Goal: Transaction & Acquisition: Purchase product/service

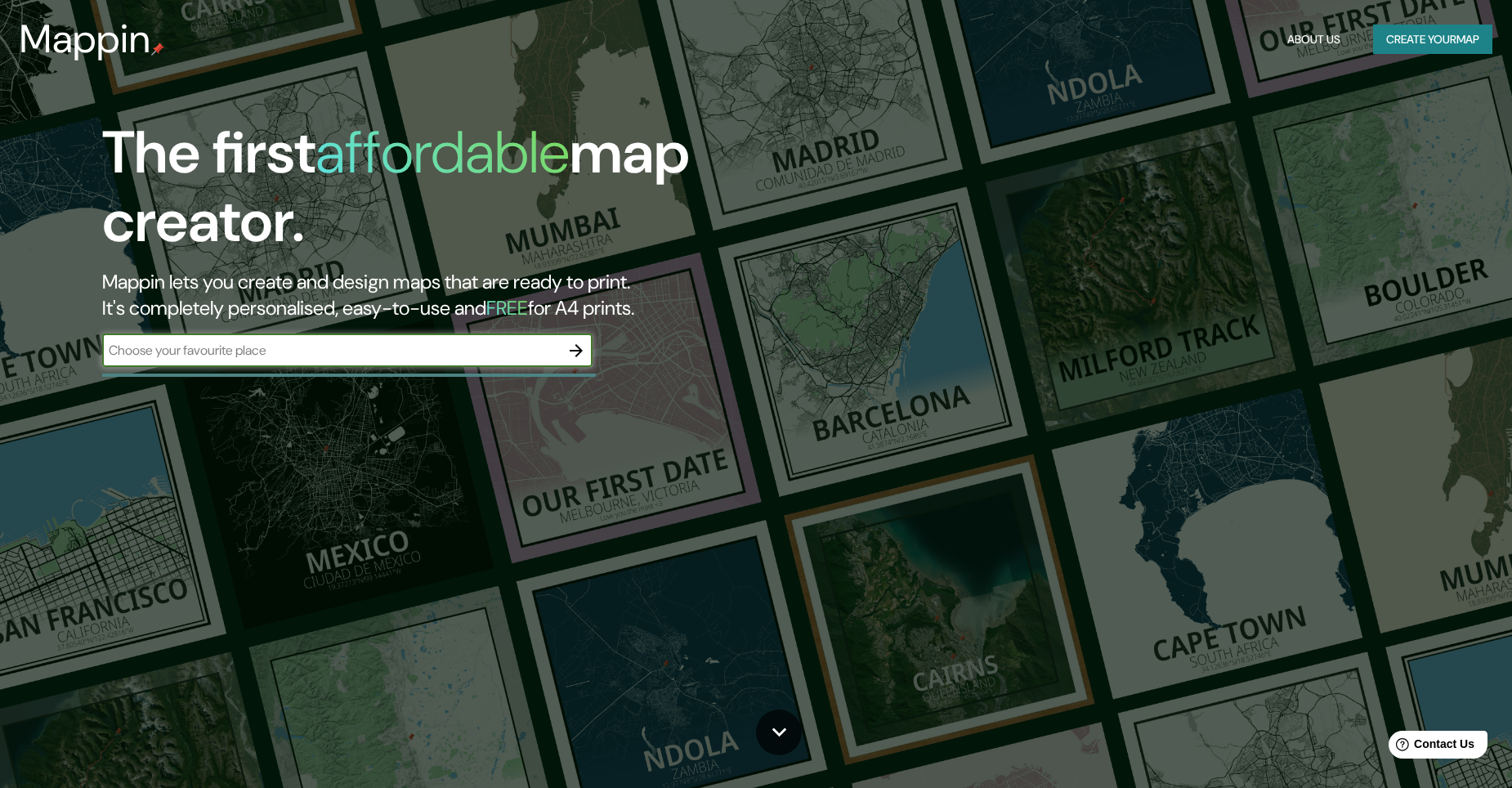
click at [339, 348] on input "text" at bounding box center [332, 350] width 458 height 18
type input "[GEOGRAPHIC_DATA]"
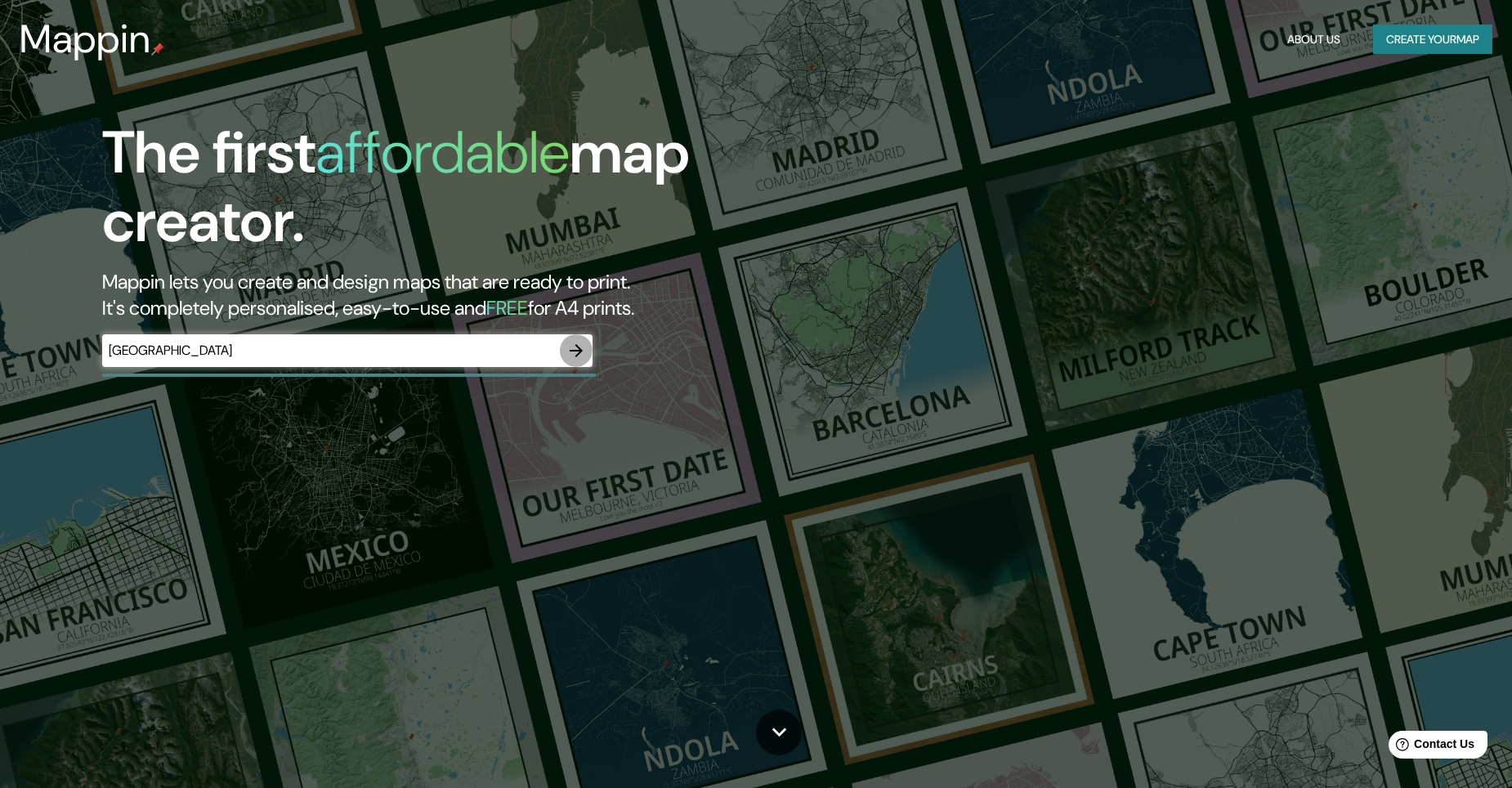
click at [569, 347] on icon "button" at bounding box center [575, 350] width 19 height 19
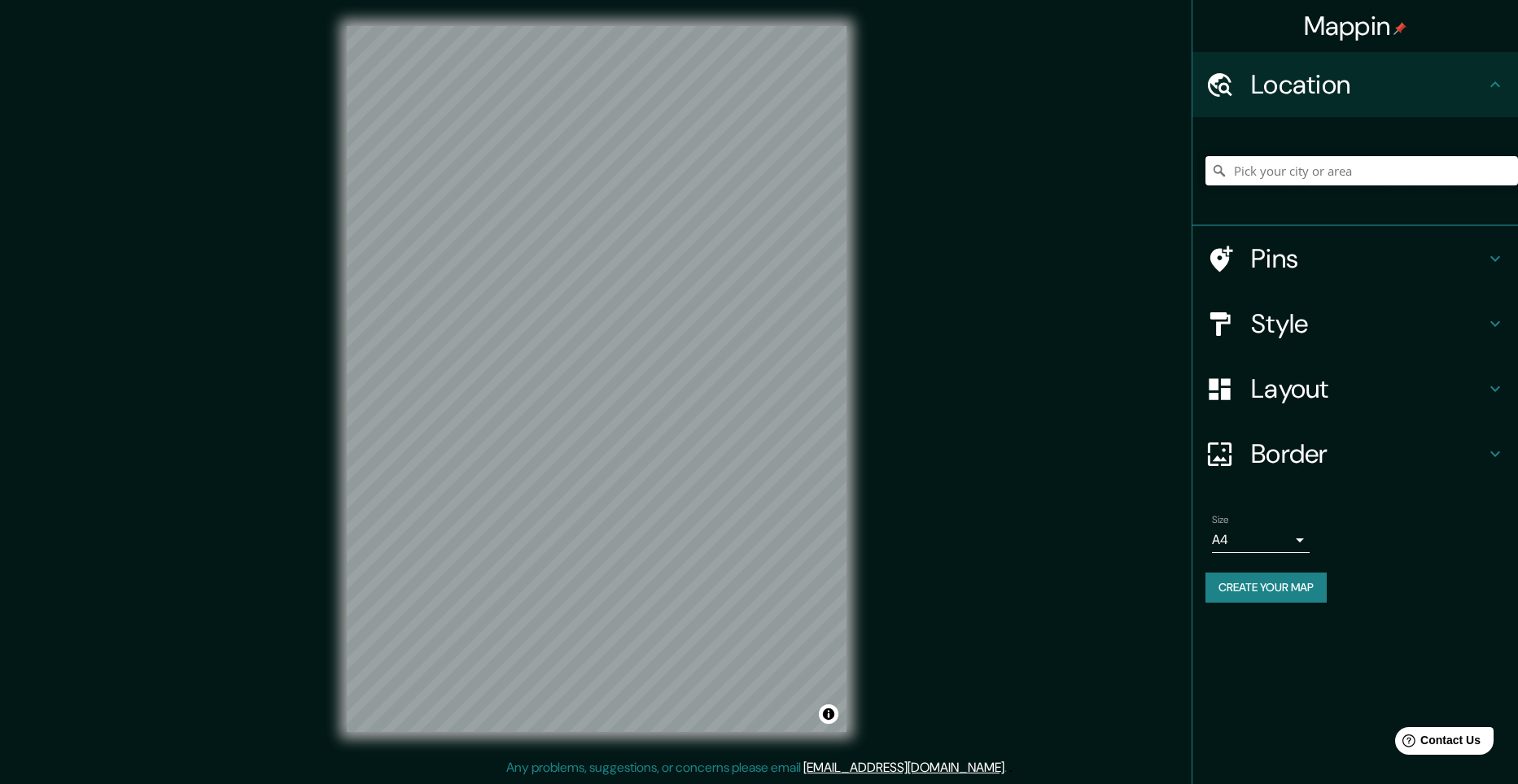
click at [1315, 162] on input "Pick your city or area" at bounding box center [1362, 171] width 313 height 29
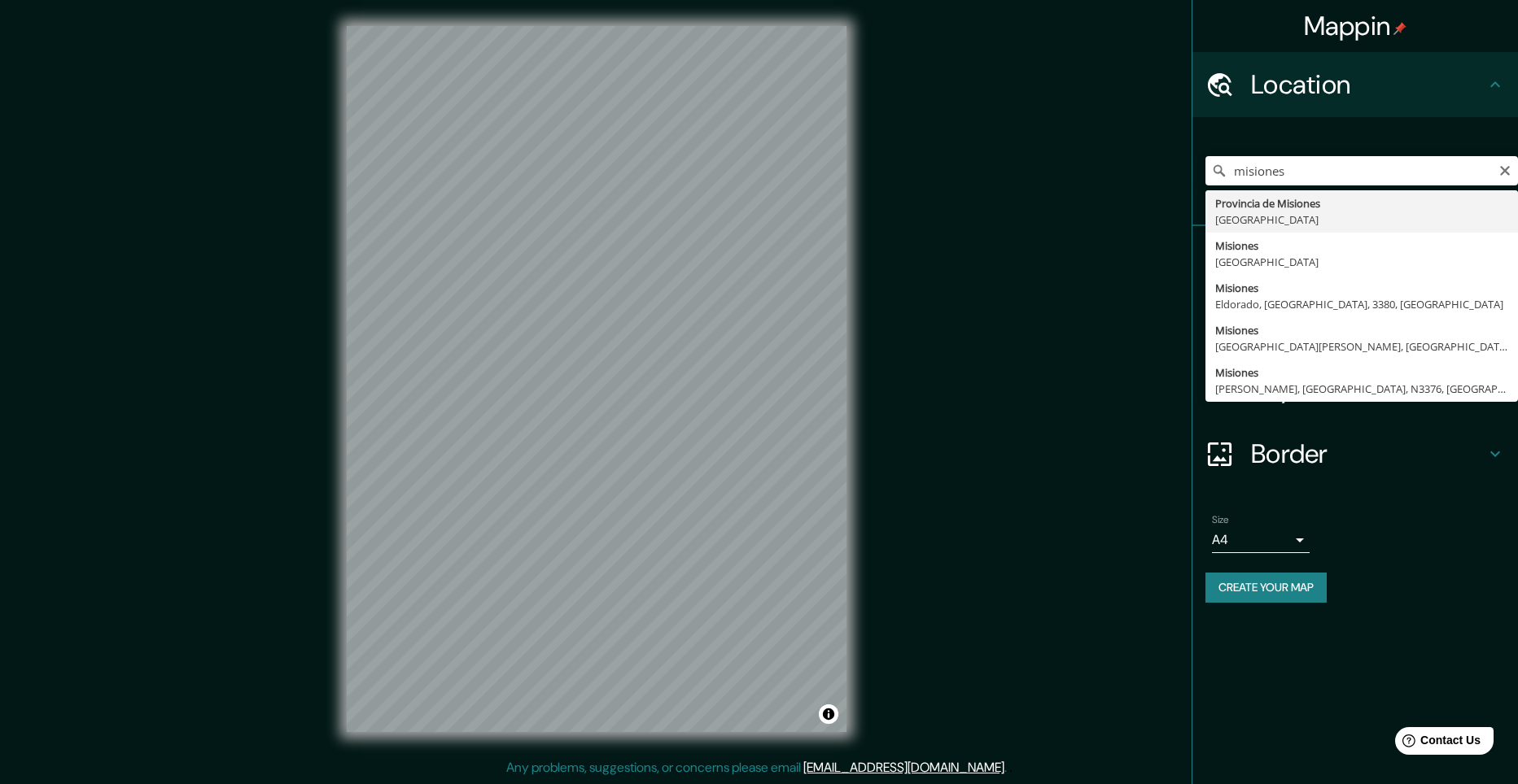
type input "[GEOGRAPHIC_DATA], [GEOGRAPHIC_DATA]"
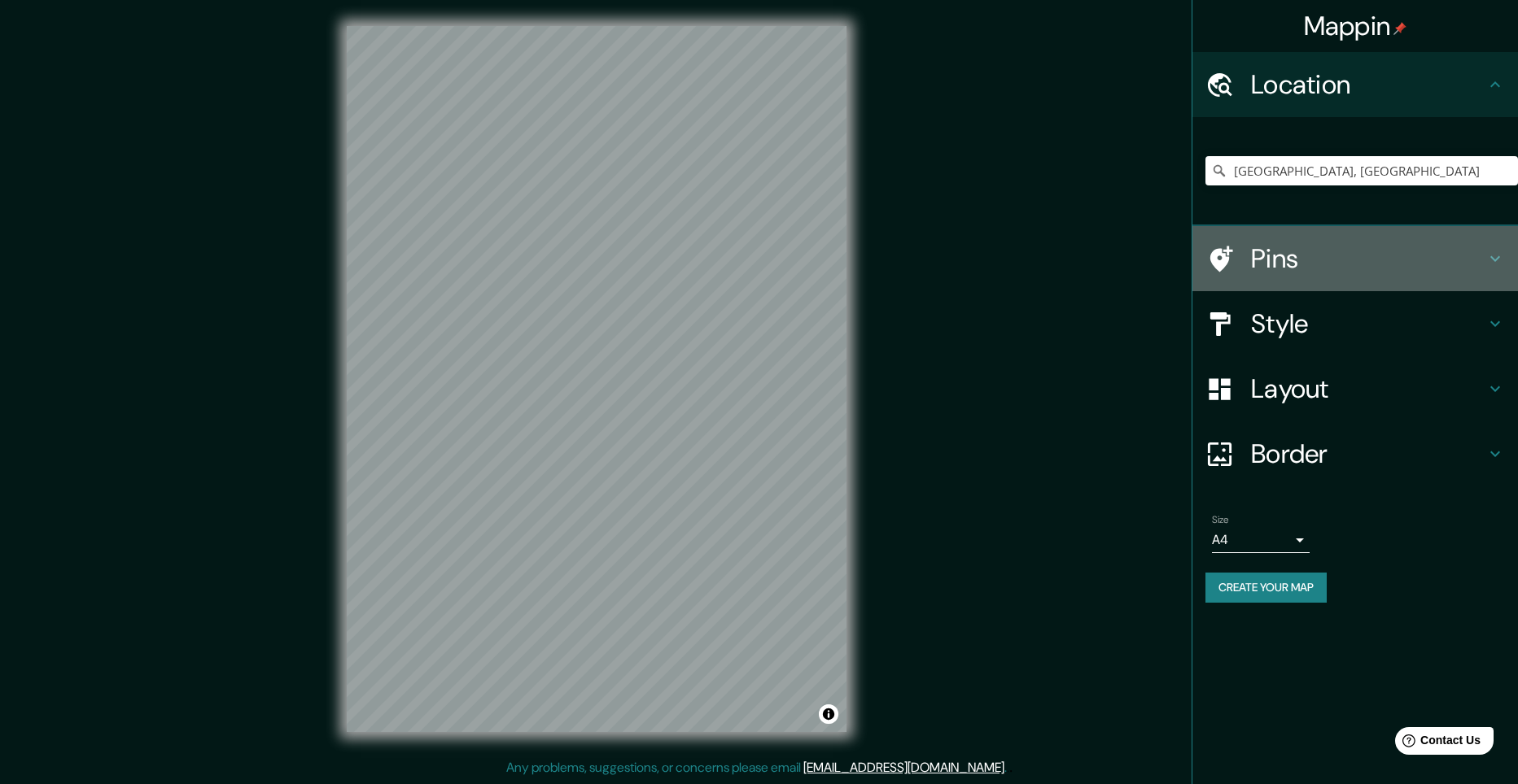
click at [1349, 251] on h4 "Pins" at bounding box center [1367, 258] width 234 height 32
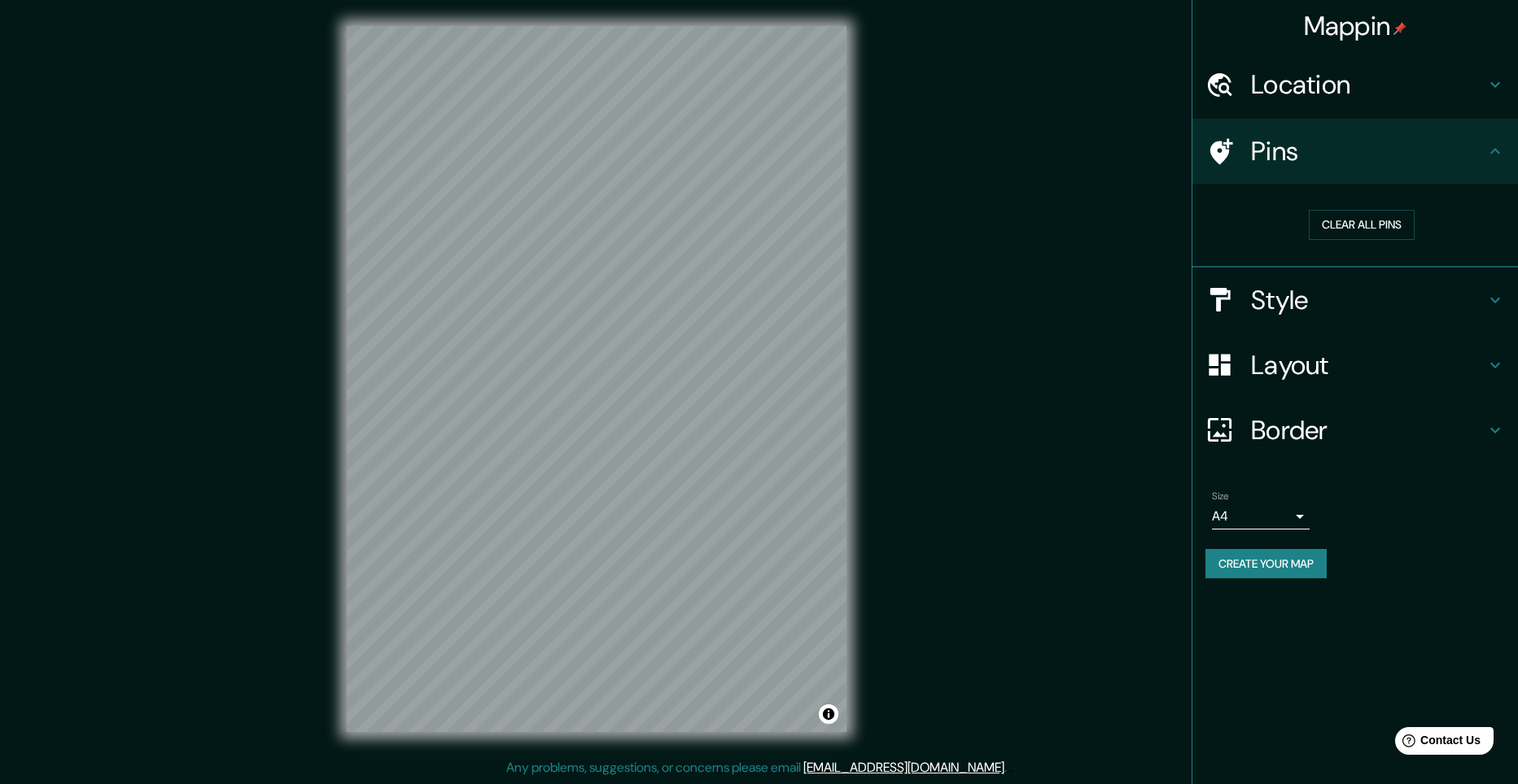
click at [1317, 299] on h4 "Style" at bounding box center [1367, 300] width 234 height 32
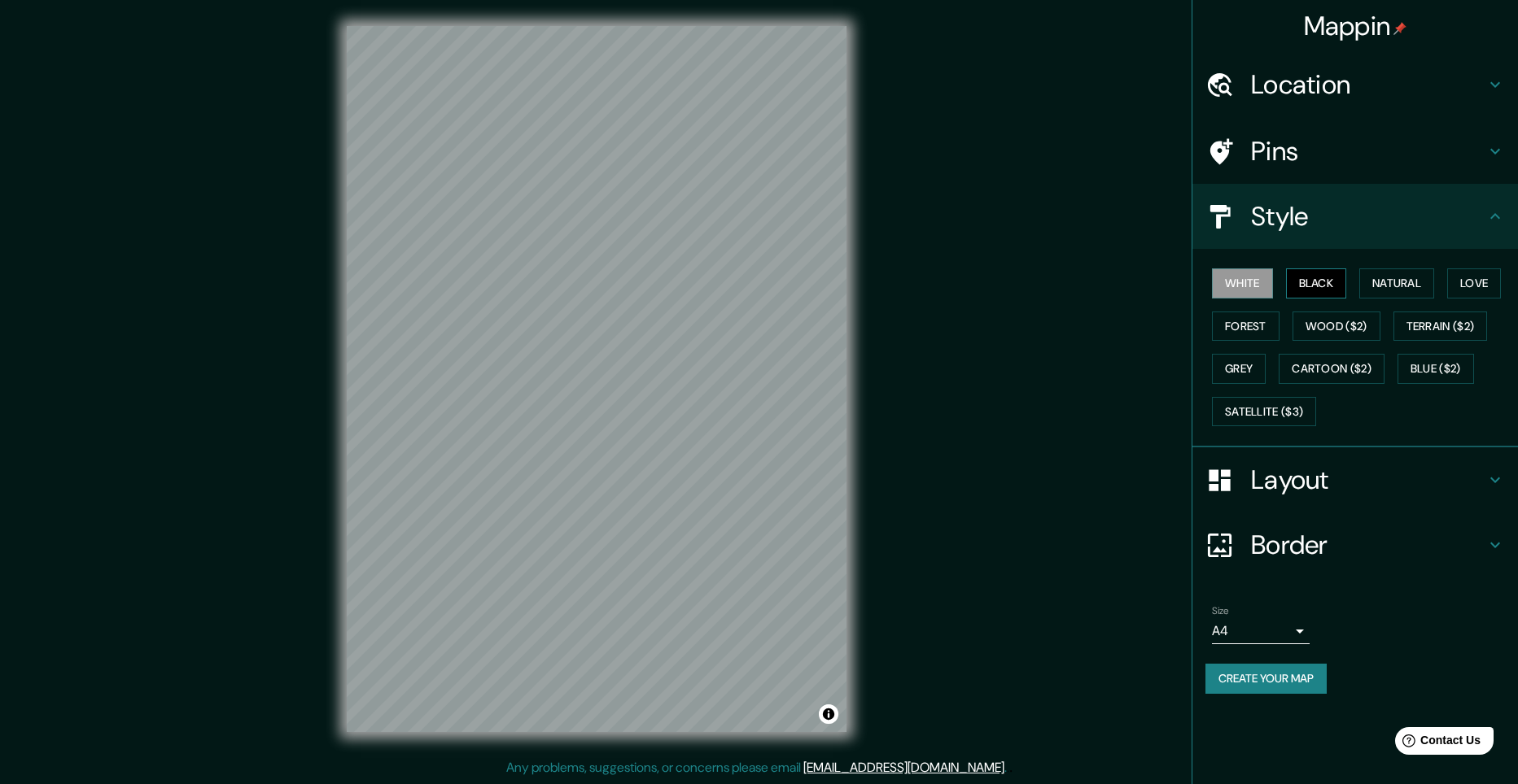
click at [1324, 280] on button "Black" at bounding box center [1316, 283] width 61 height 30
click at [1375, 287] on button "Natural" at bounding box center [1396, 283] width 74 height 30
click at [1468, 291] on button "Love" at bounding box center [1474, 283] width 53 height 30
click at [1249, 316] on button "Forest" at bounding box center [1245, 326] width 67 height 30
click at [1305, 335] on button "Wood ($2)" at bounding box center [1336, 326] width 88 height 30
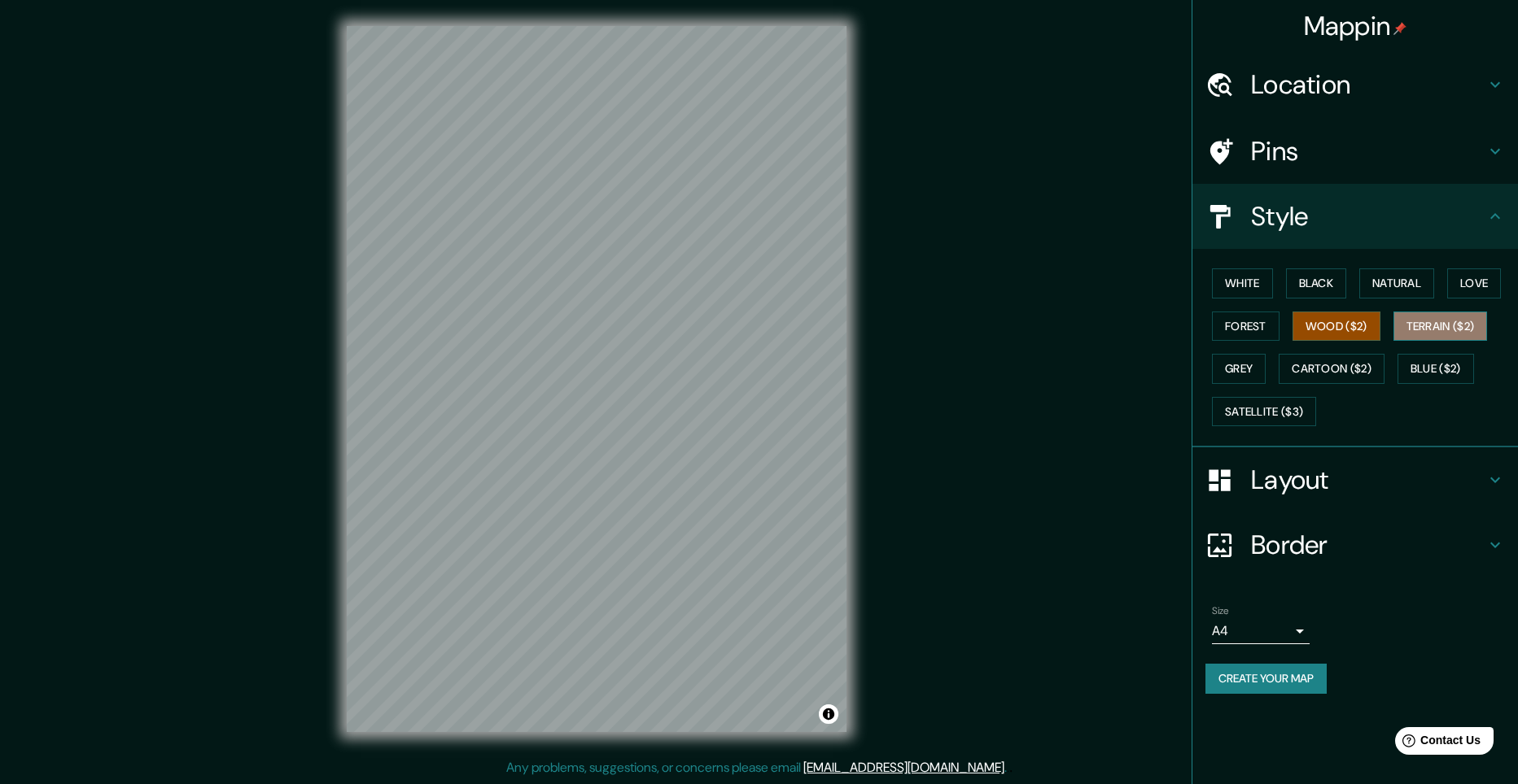
click at [1440, 329] on button "Terrain ($2)" at bounding box center [1440, 326] width 95 height 30
click at [1245, 358] on button "Grey" at bounding box center [1238, 369] width 53 height 30
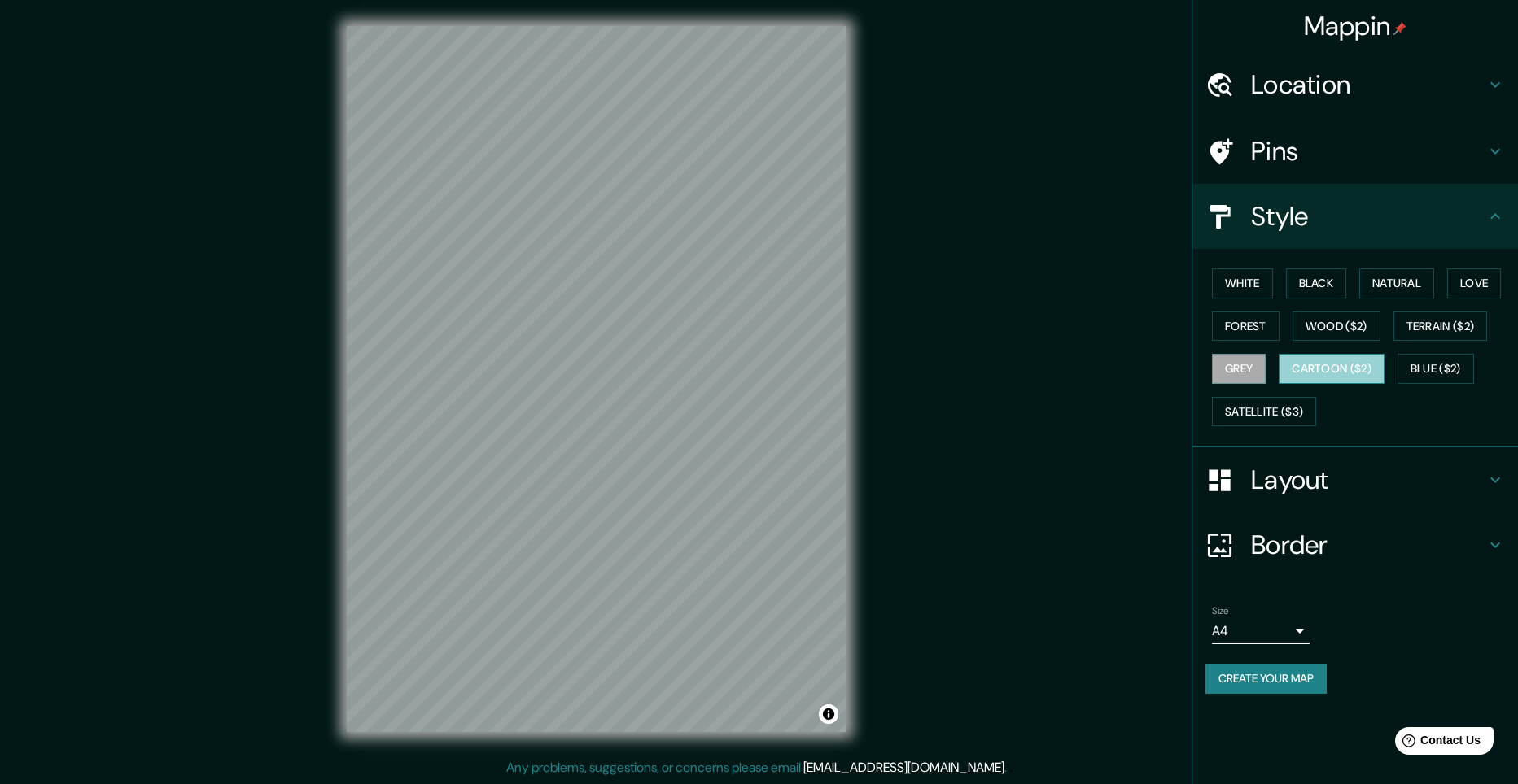
click at [1320, 364] on button "Cartoon ($2)" at bounding box center [1330, 369] width 106 height 30
click at [1430, 368] on button "Blue ($2)" at bounding box center [1435, 369] width 76 height 30
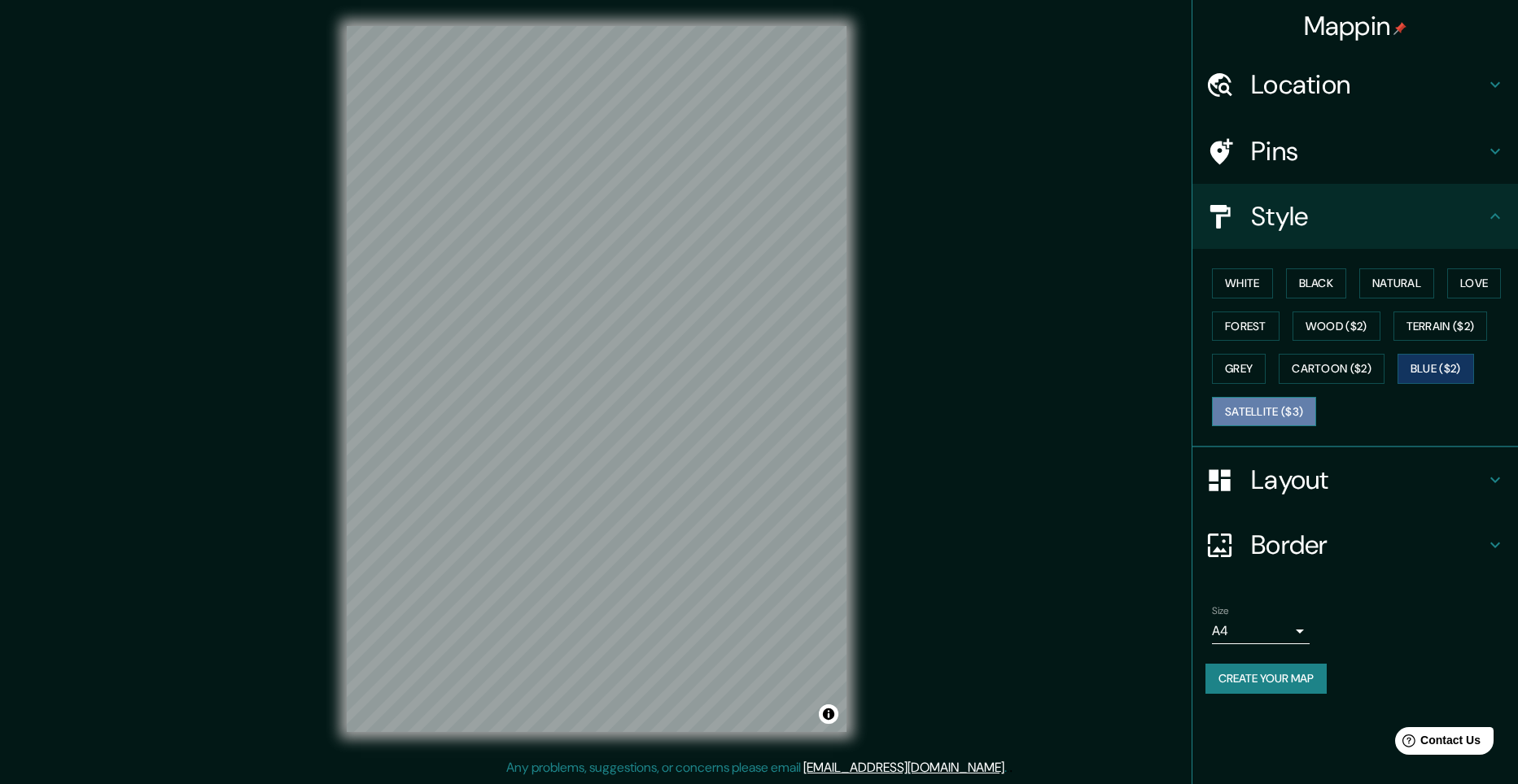
click at [1258, 410] on button "Satellite ($3)" at bounding box center [1263, 412] width 104 height 30
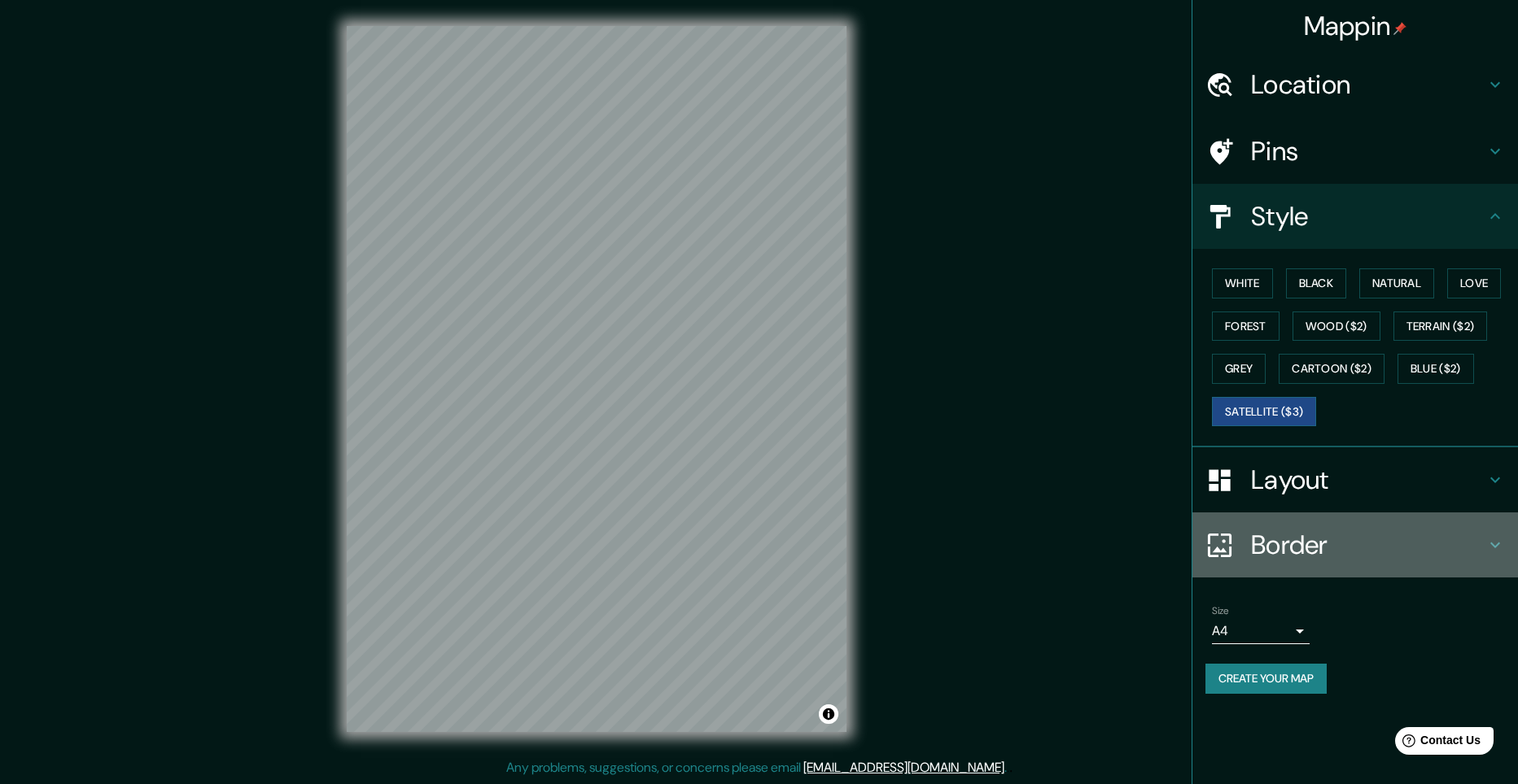
click at [1277, 546] on h4 "Border" at bounding box center [1367, 544] width 234 height 32
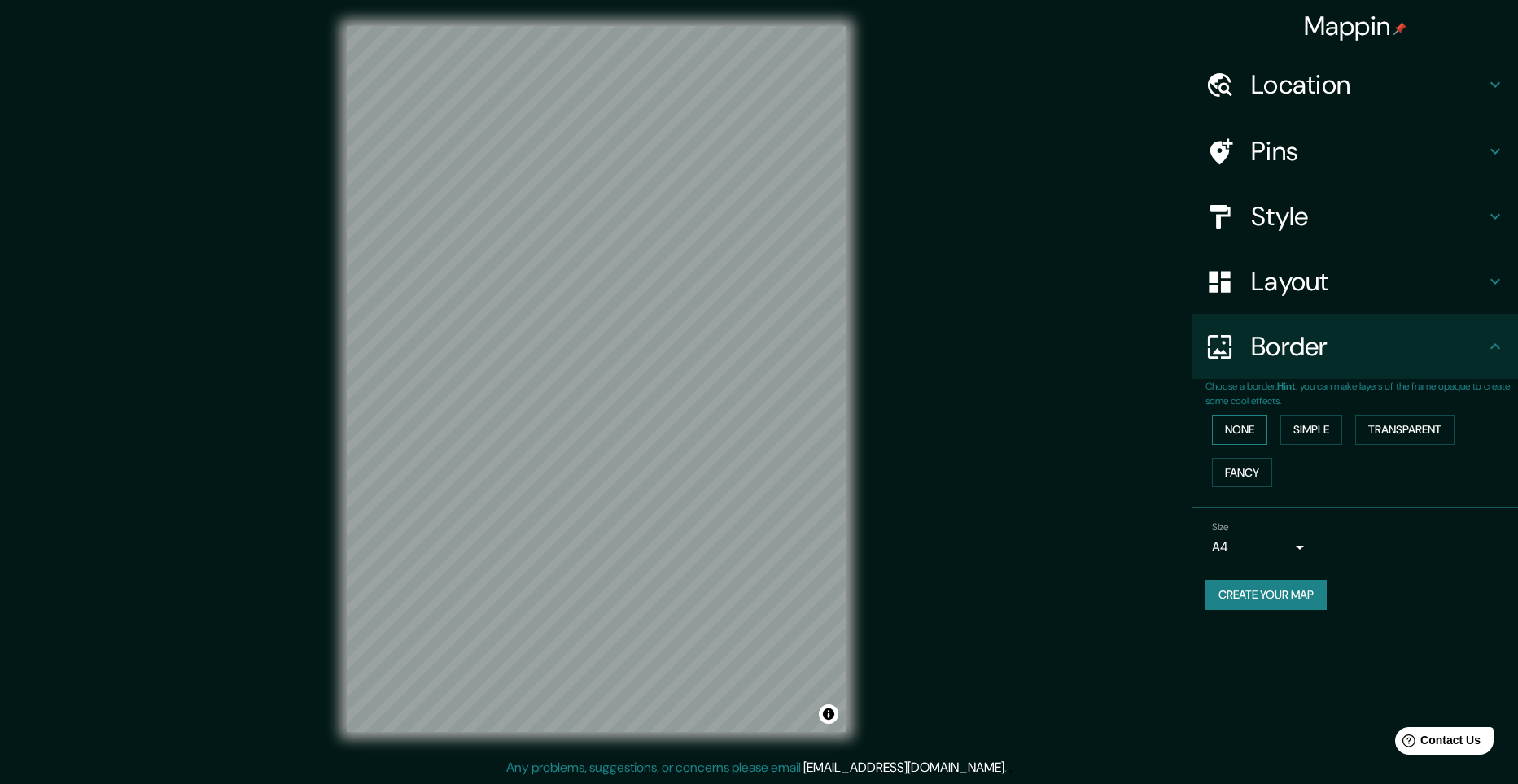
click at [1235, 429] on button "None" at bounding box center [1239, 429] width 55 height 30
click at [1306, 425] on button "Simple" at bounding box center [1310, 429] width 62 height 30
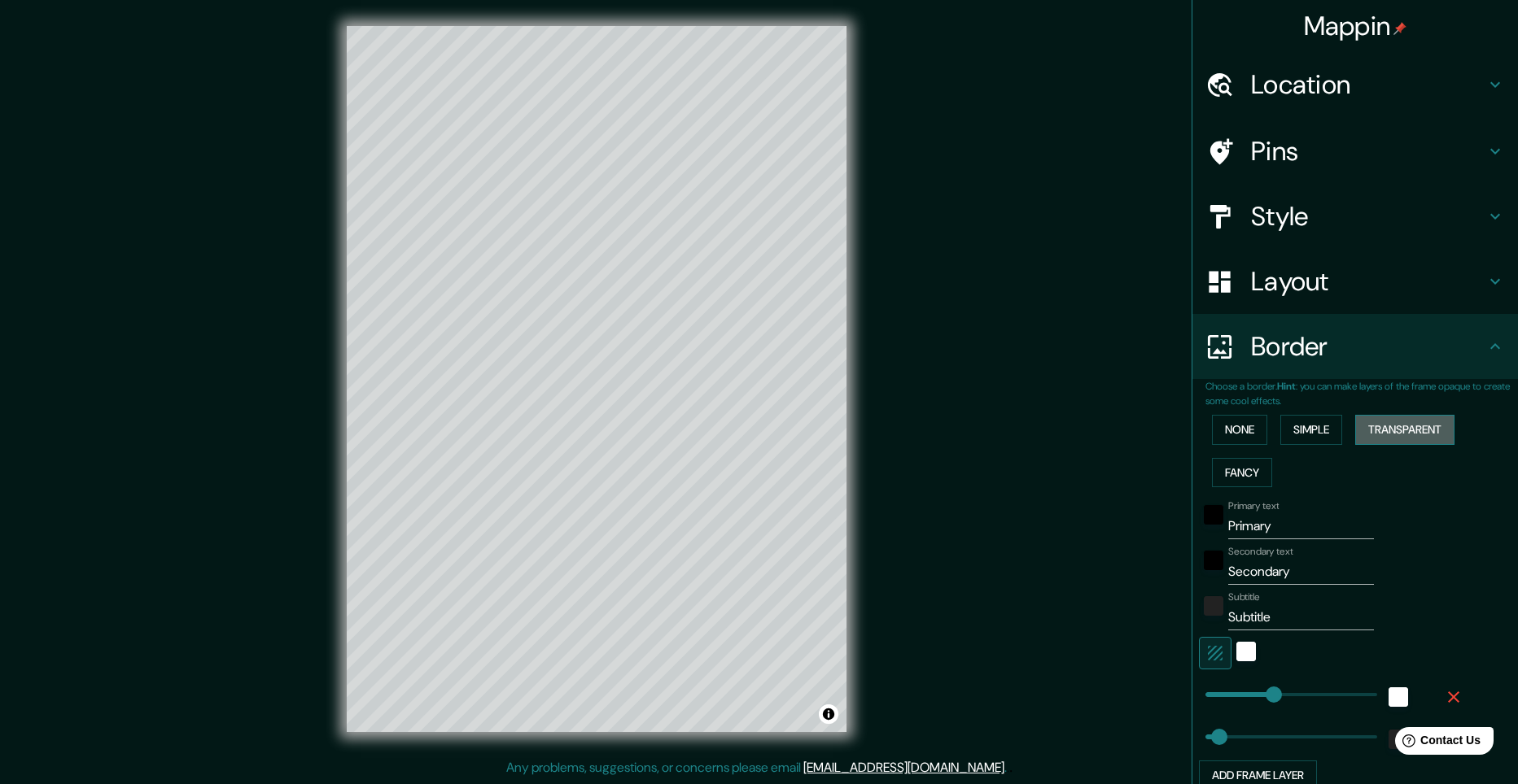
click at [1380, 431] on button "Transparent" at bounding box center [1405, 429] width 99 height 30
click at [1238, 465] on button "Fancy" at bounding box center [1241, 472] width 60 height 30
click at [1227, 433] on button "None" at bounding box center [1239, 429] width 55 height 30
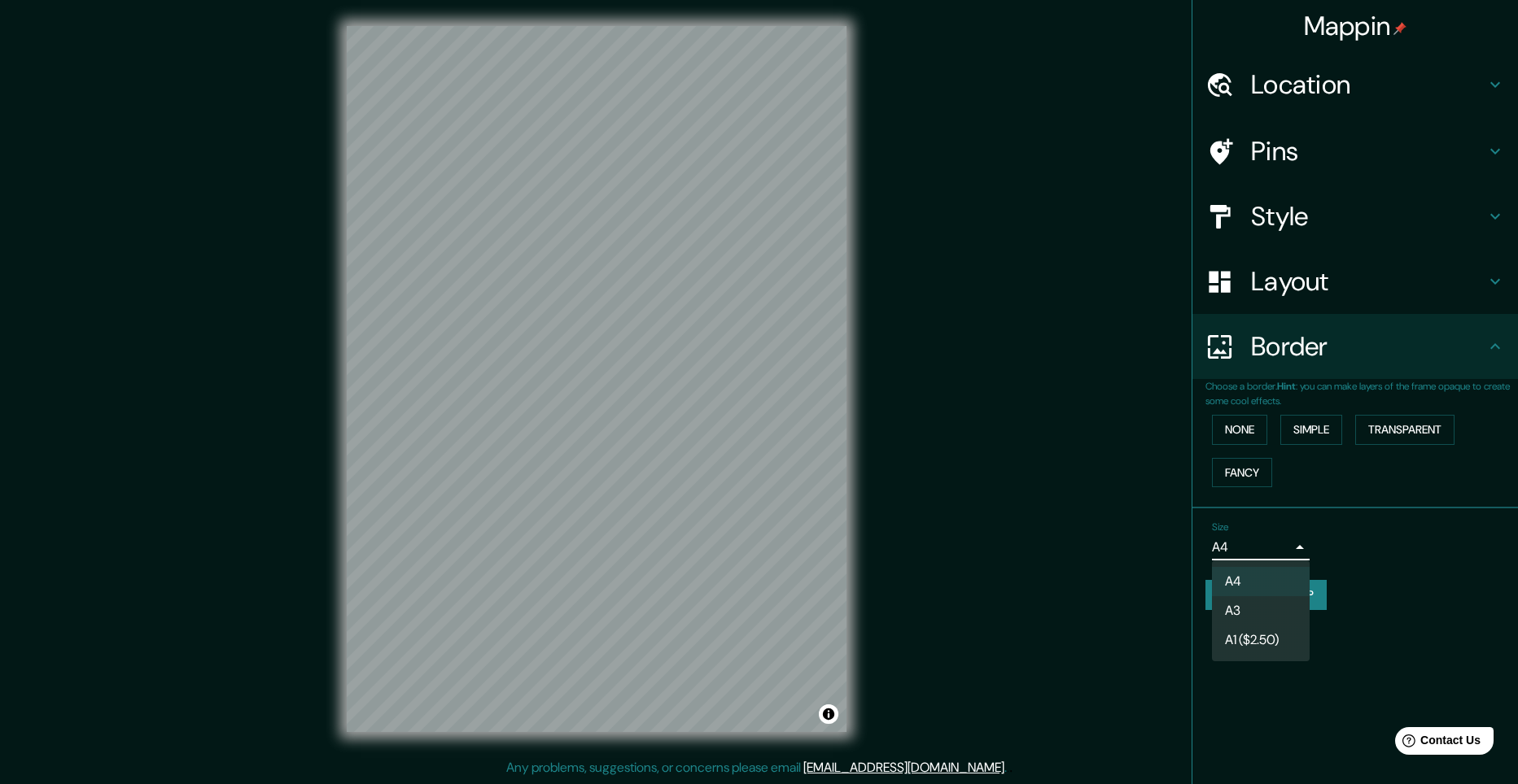
click at [1295, 549] on body "Mappin Location [GEOGRAPHIC_DATA], [GEOGRAPHIC_DATA] Pins Style Layout Border C…" at bounding box center [759, 392] width 1518 height 784
click at [1241, 612] on li "A3" at bounding box center [1261, 611] width 97 height 29
click at [1256, 597] on button "Create your map" at bounding box center [1266, 595] width 121 height 30
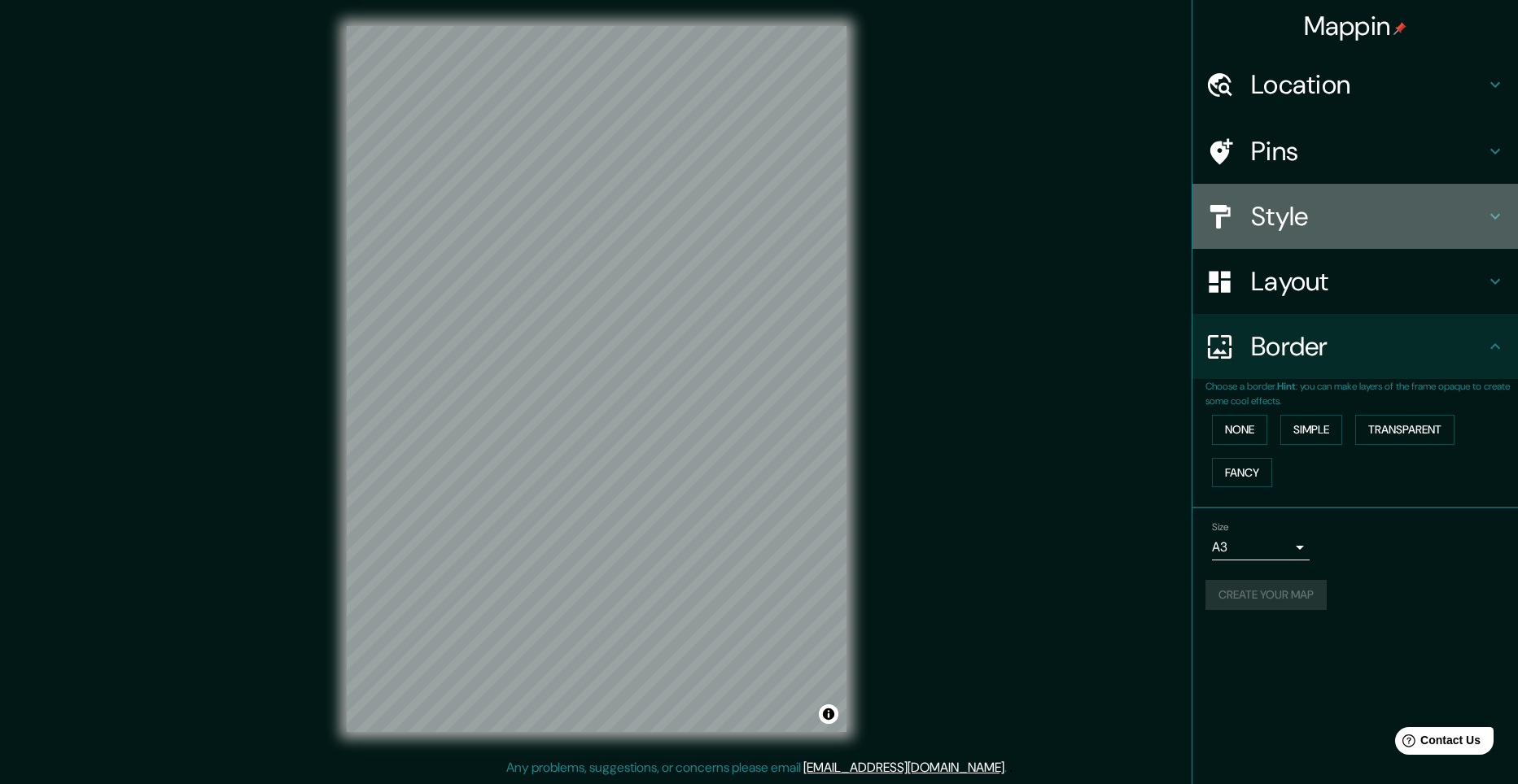
drag, startPoint x: 1281, startPoint y: 198, endPoint x: 1281, endPoint y: 216, distance: 18.0
click at [1281, 208] on div "Style" at bounding box center [1355, 216] width 325 height 65
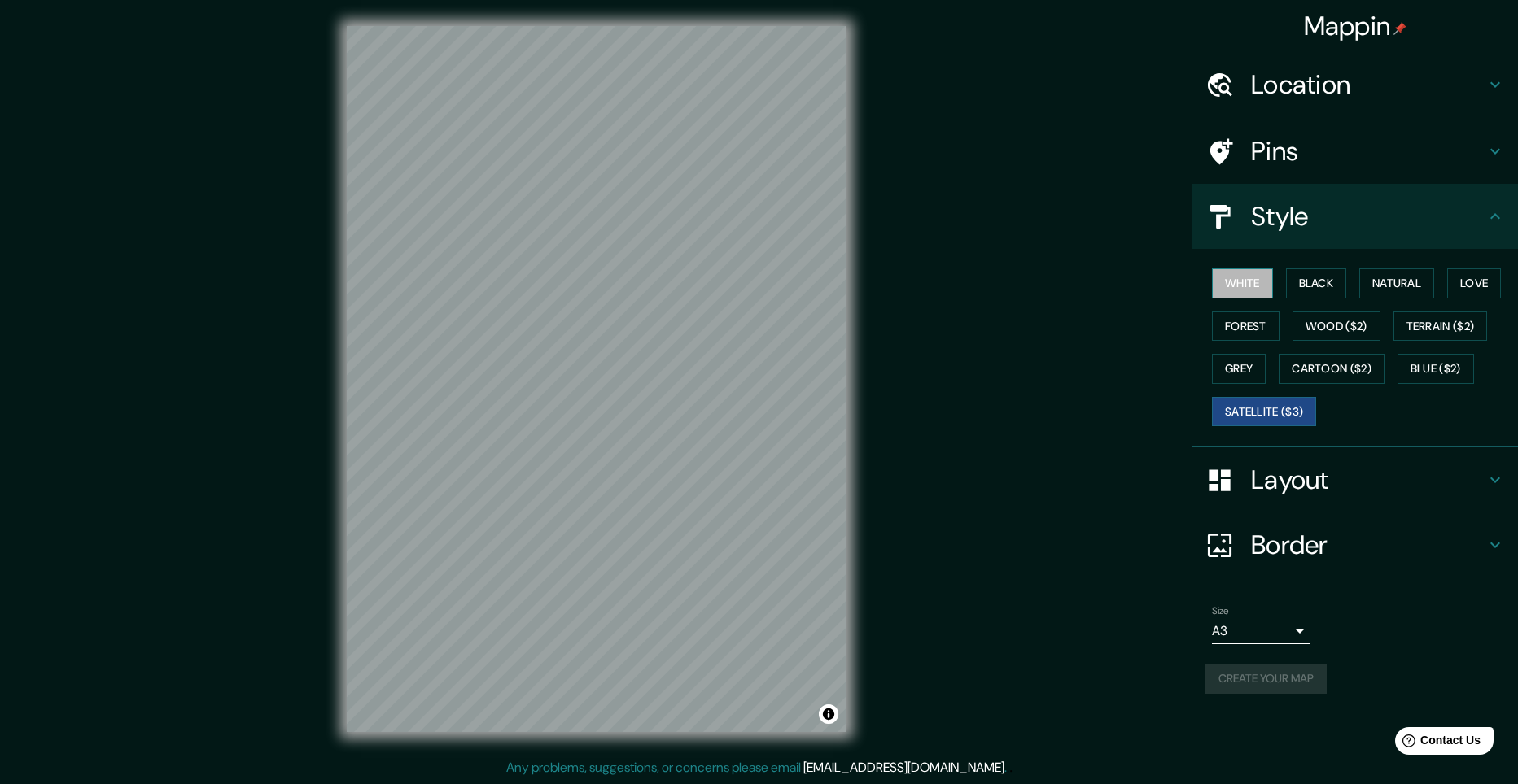
click at [1253, 285] on button "White" at bounding box center [1242, 283] width 61 height 30
click at [1313, 281] on button "Black" at bounding box center [1316, 283] width 61 height 30
drag, startPoint x: 1341, startPoint y: 287, endPoint x: 1367, endPoint y: 287, distance: 26.0
click at [1347, 287] on button "Black" at bounding box center [1316, 283] width 61 height 30
click at [1390, 287] on button "Natural" at bounding box center [1396, 283] width 74 height 30
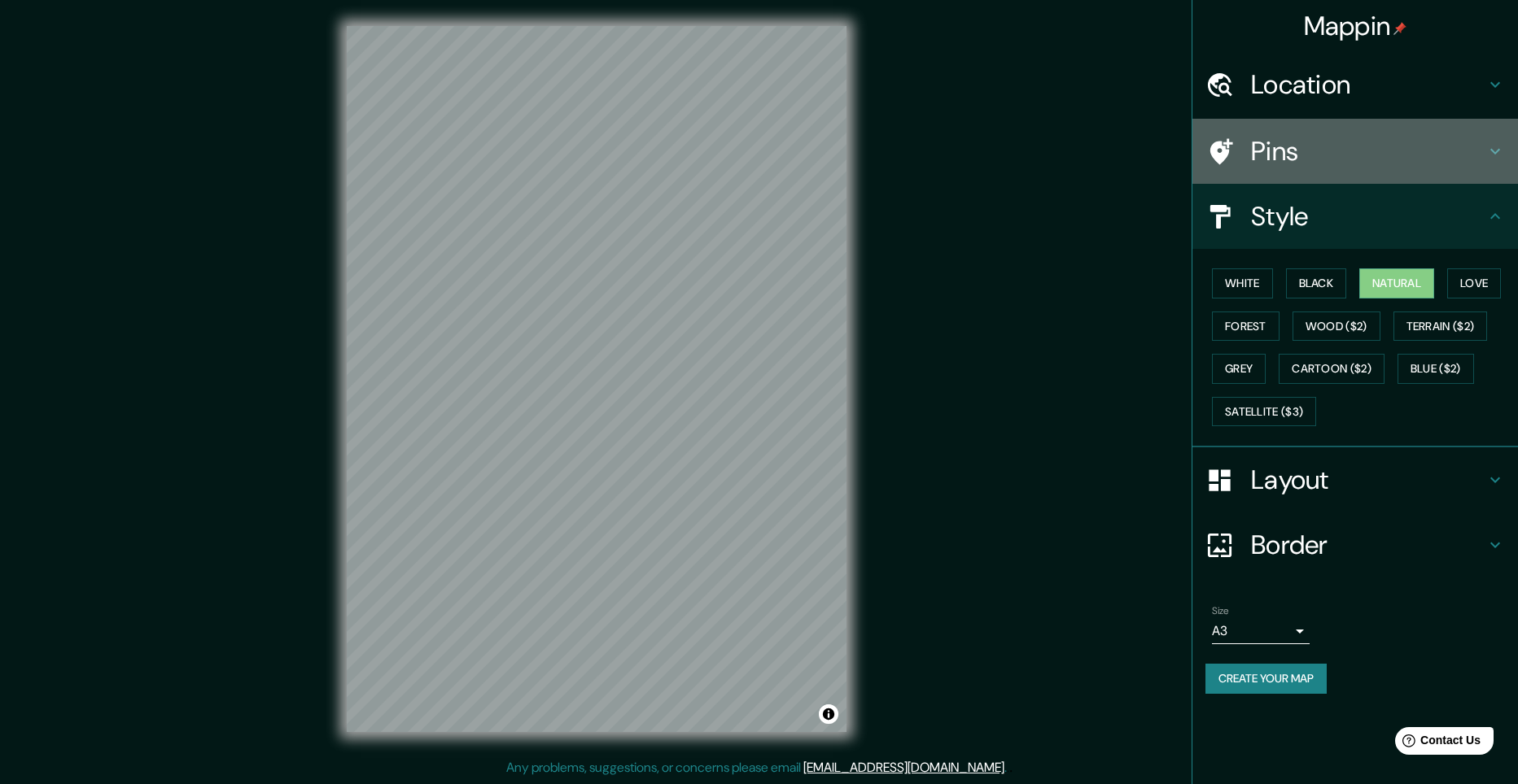
click at [1303, 149] on h4 "Pins" at bounding box center [1367, 151] width 234 height 32
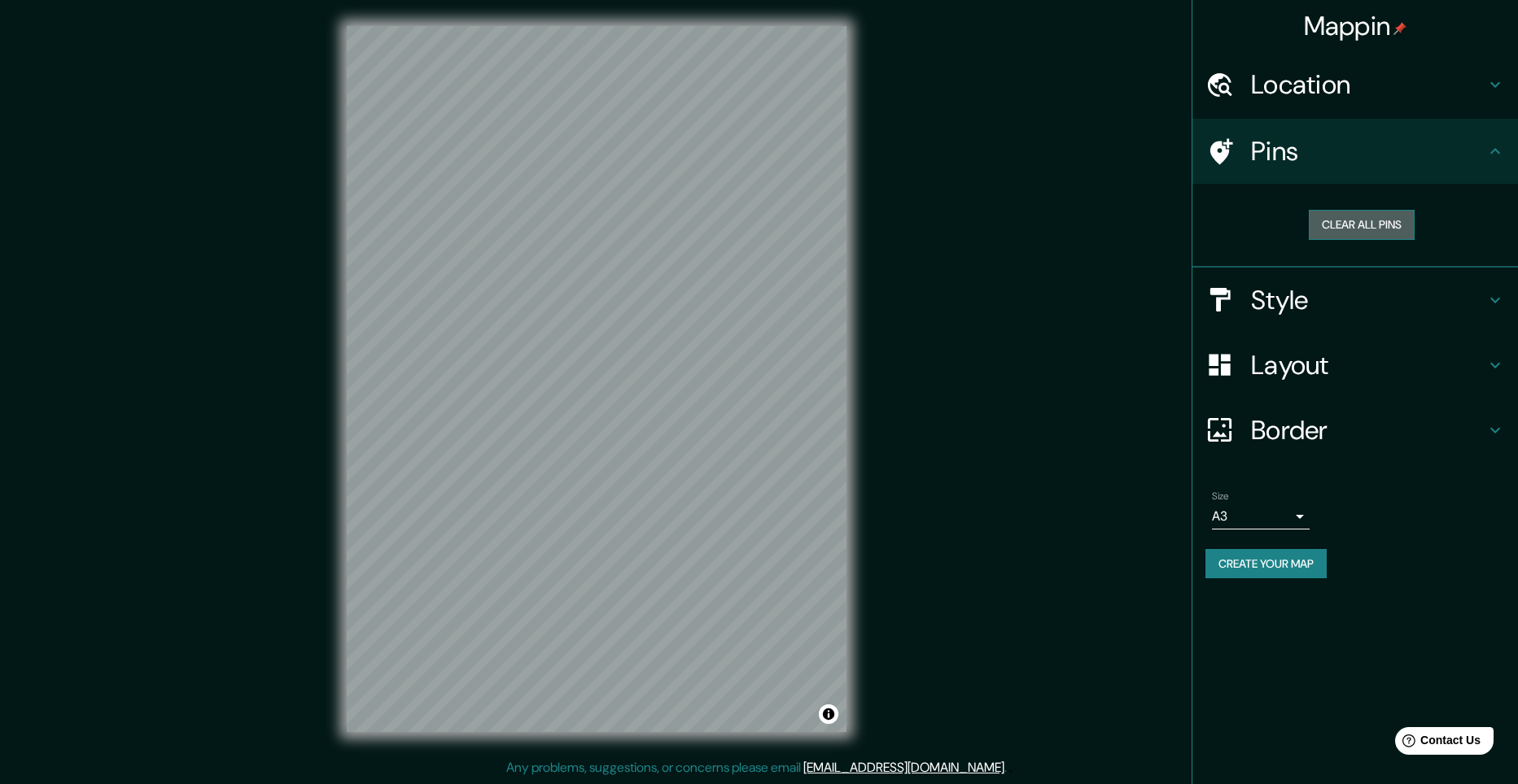
click at [1359, 222] on button "Clear all pins" at bounding box center [1361, 224] width 106 height 30
click at [1272, 376] on h4 "Layout" at bounding box center [1367, 365] width 234 height 32
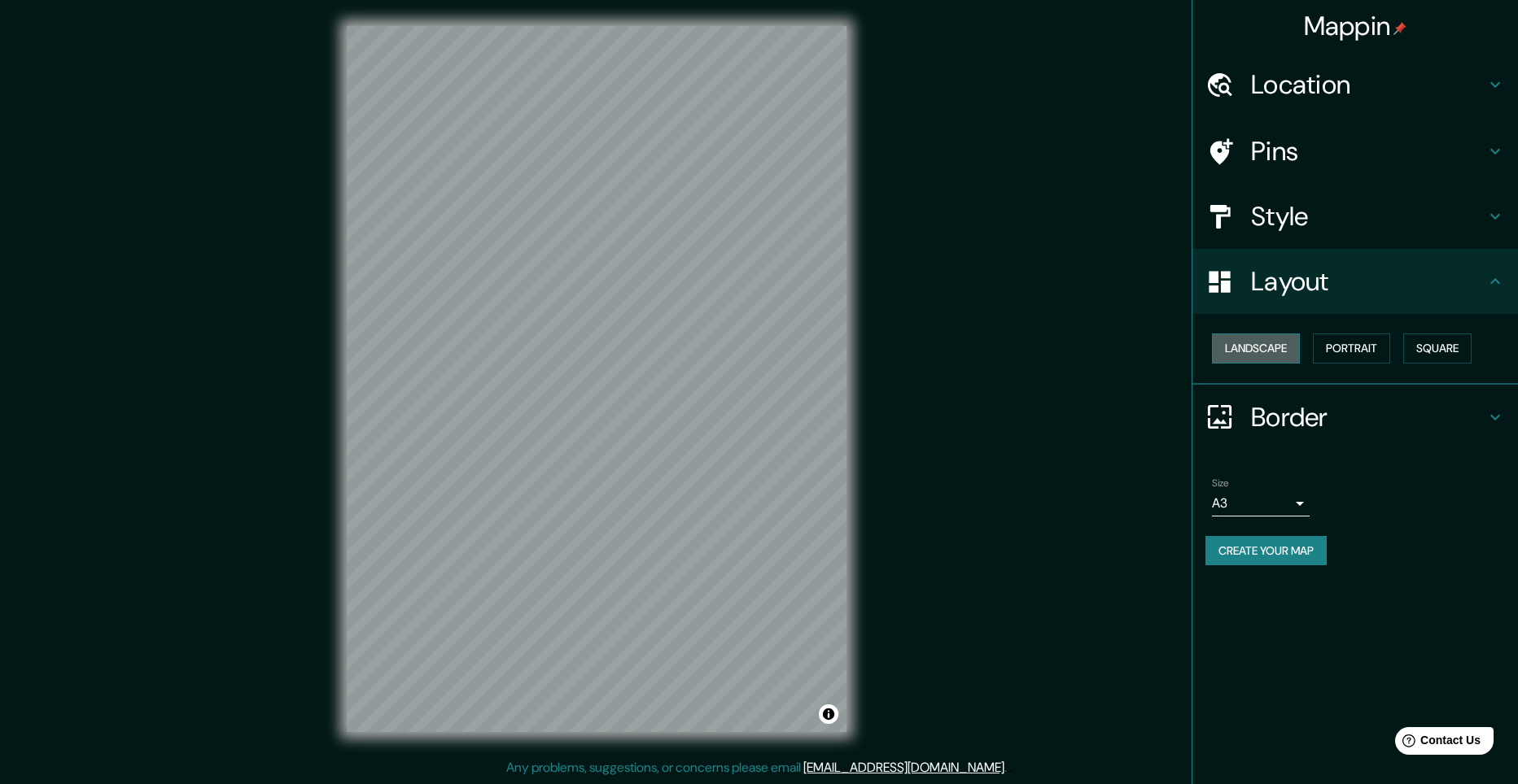
click at [1262, 344] on button "Landscape" at bounding box center [1256, 348] width 88 height 30
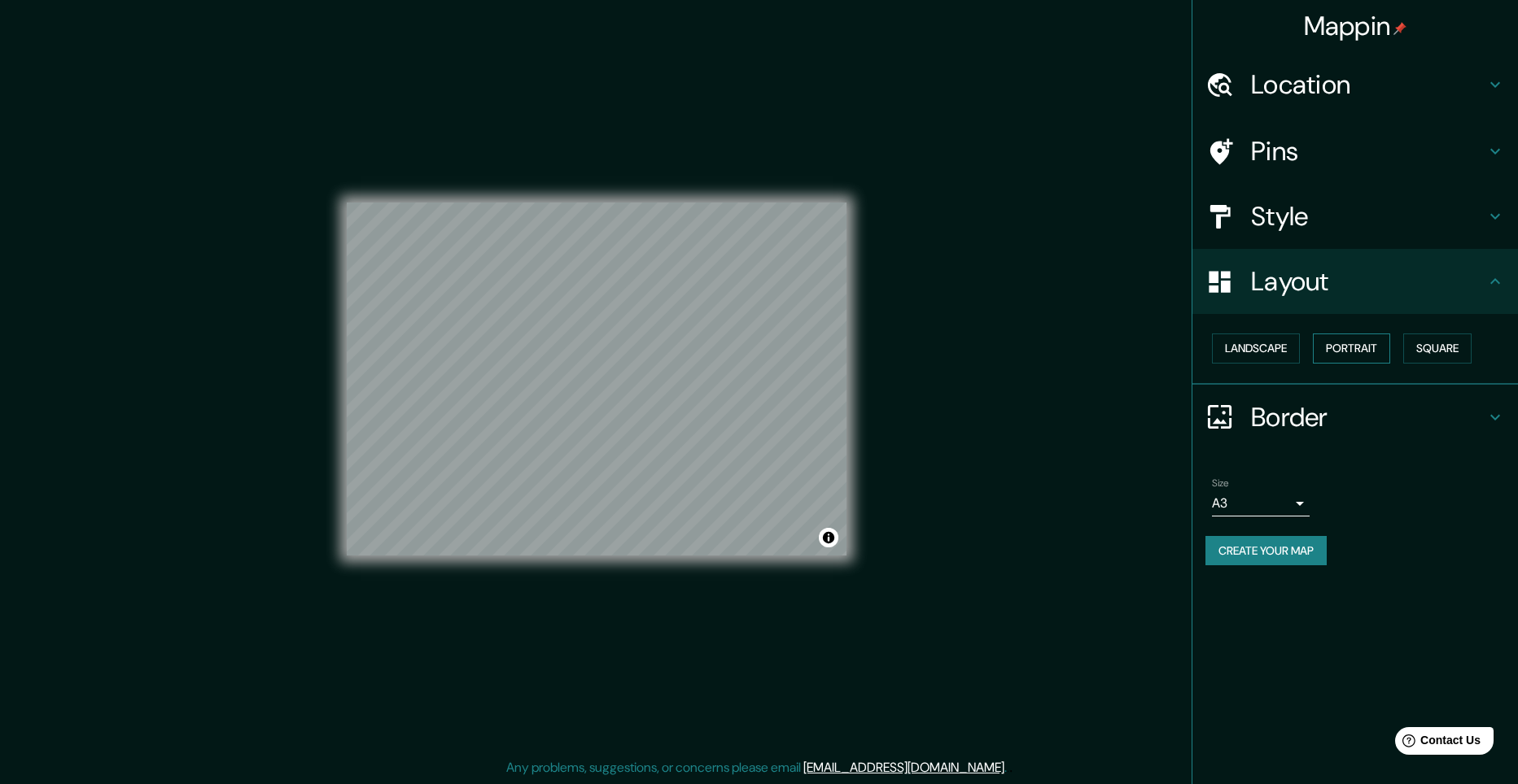
click at [1369, 337] on button "Portrait" at bounding box center [1352, 348] width 77 height 30
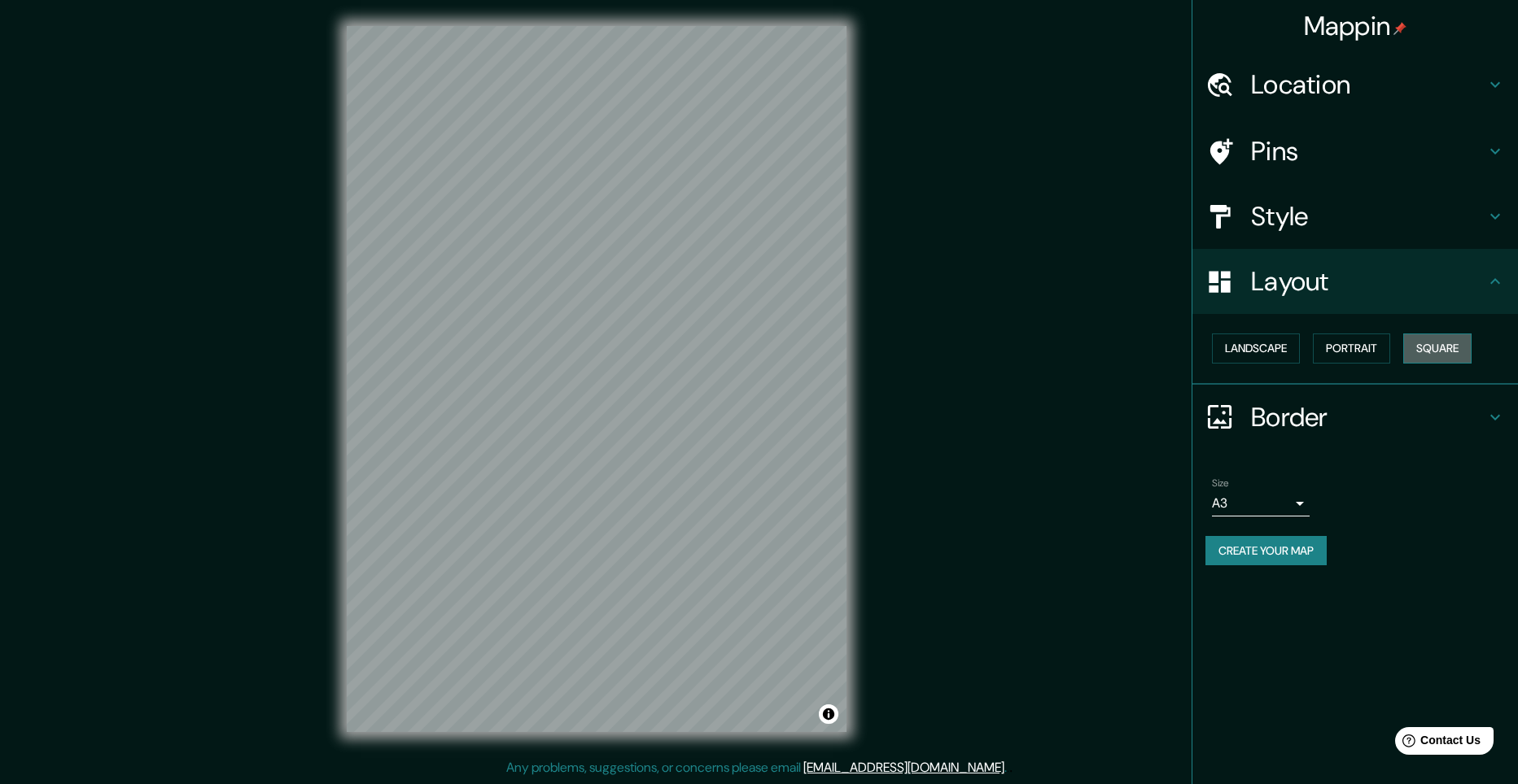
click at [1447, 347] on button "Square" at bounding box center [1437, 348] width 68 height 30
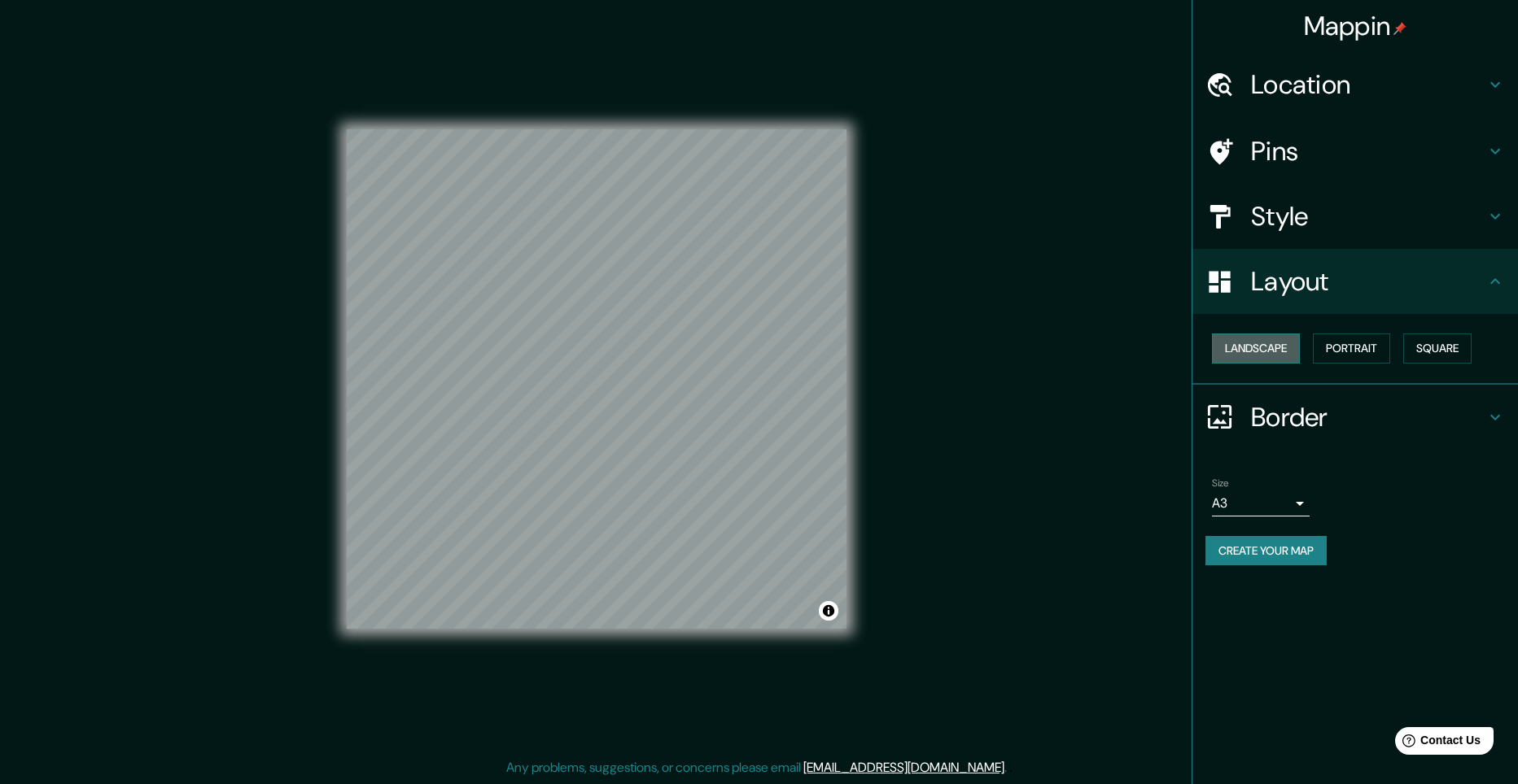
click at [1244, 342] on button "Landscape" at bounding box center [1256, 348] width 88 height 30
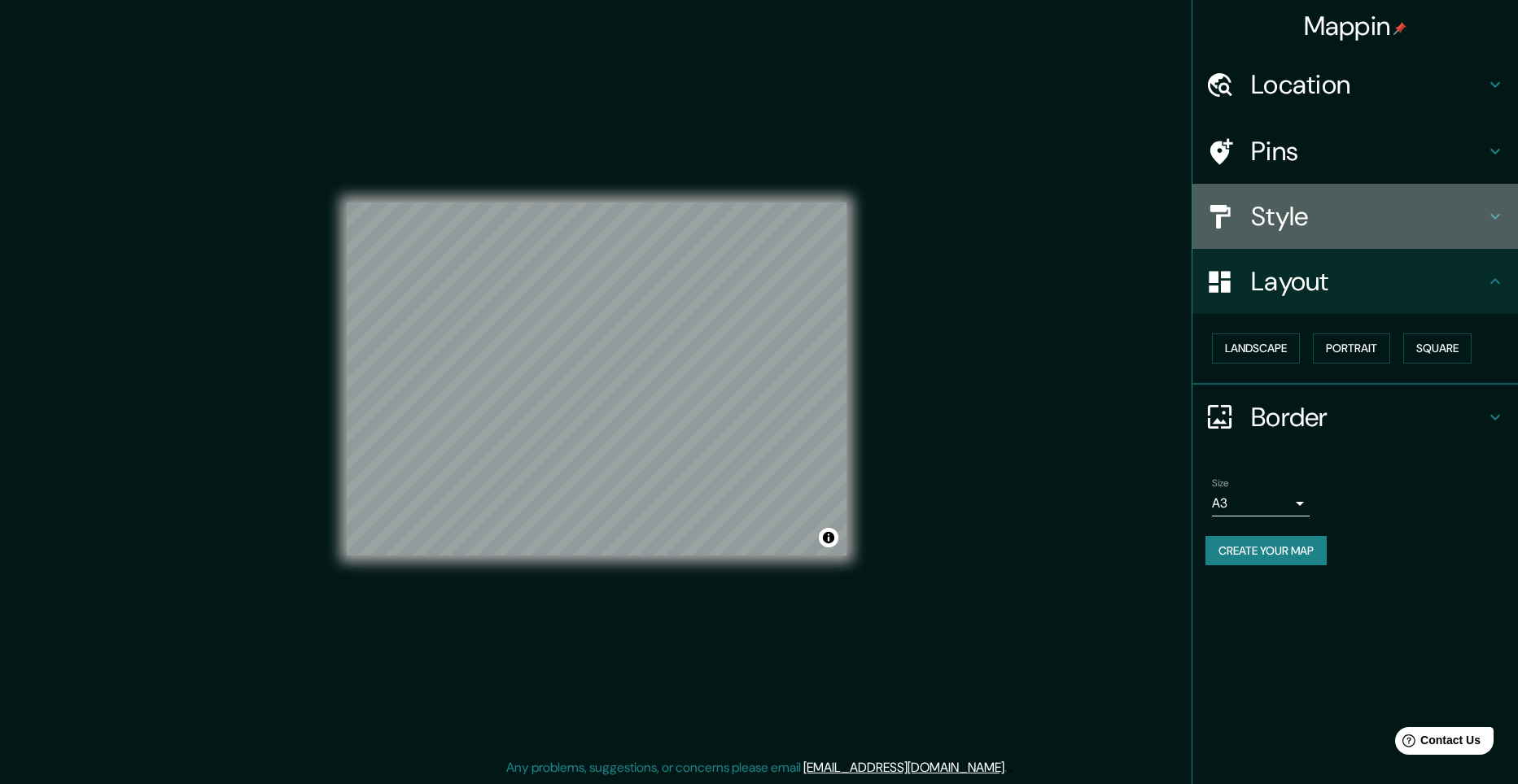
click at [1318, 208] on h4 "Style" at bounding box center [1367, 216] width 234 height 32
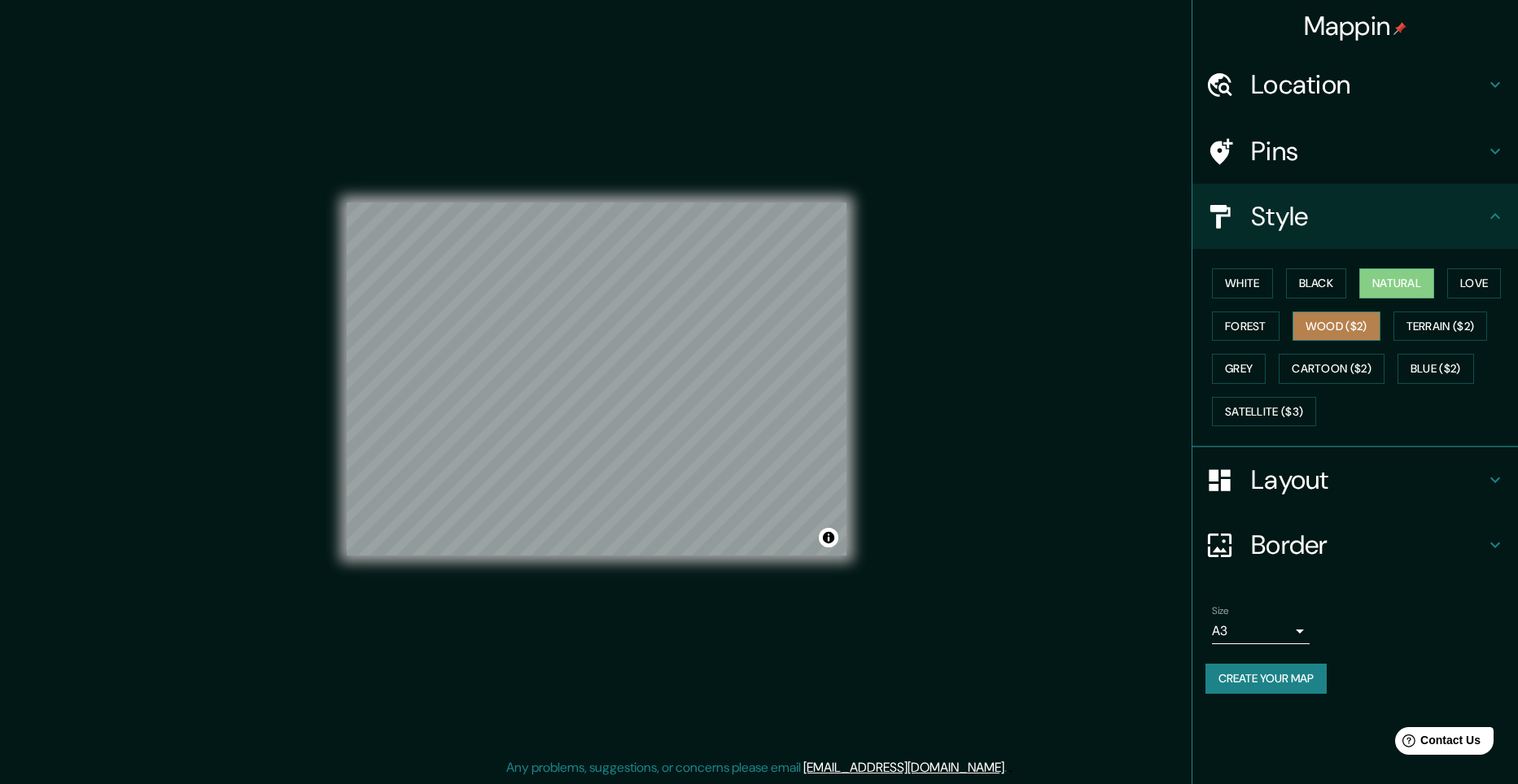
click at [1327, 324] on button "Wood ($2)" at bounding box center [1336, 326] width 88 height 30
click at [1241, 324] on button "Forest" at bounding box center [1245, 326] width 67 height 30
click at [1242, 361] on button "Grey" at bounding box center [1238, 369] width 53 height 30
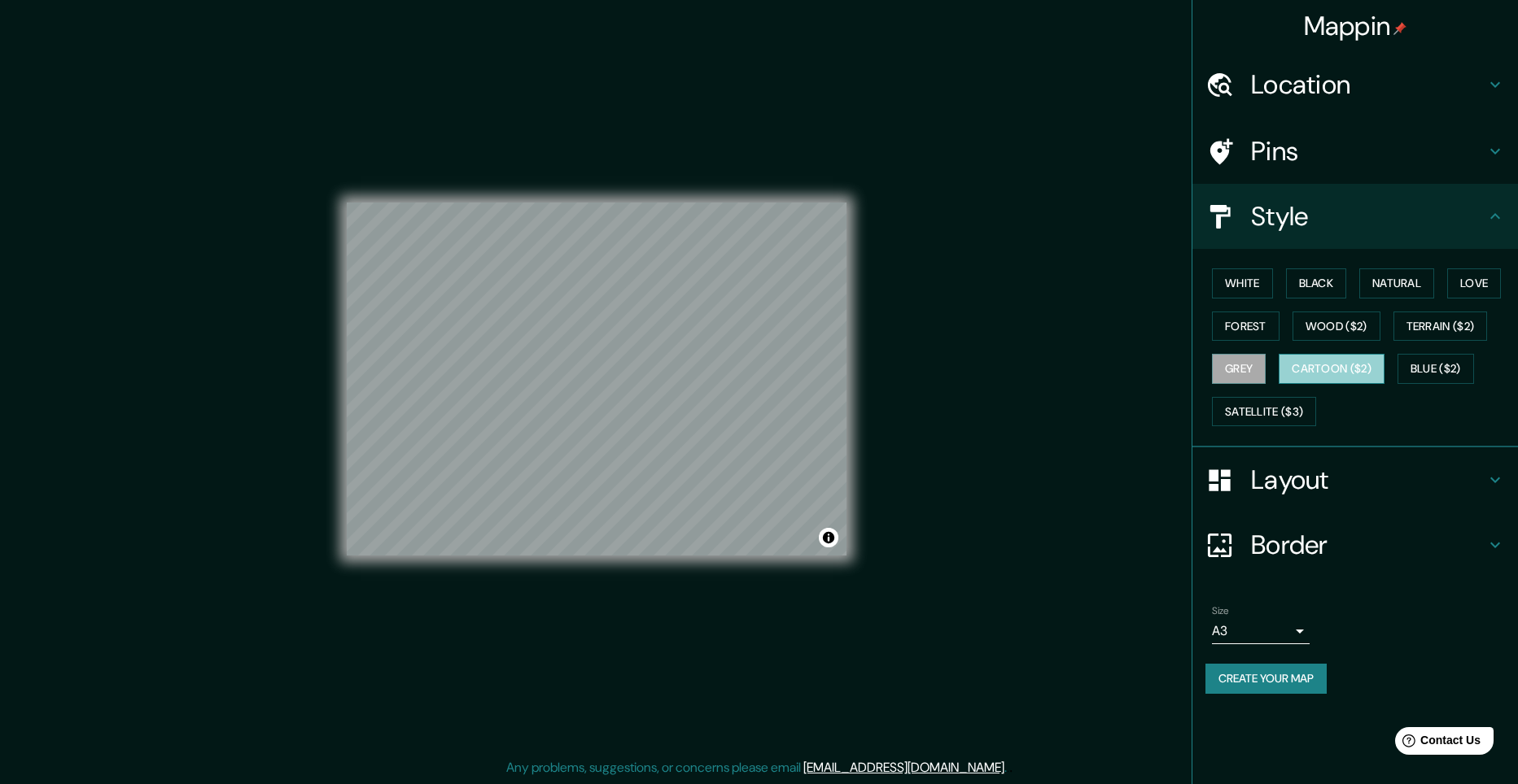
click at [1307, 370] on button "Cartoon ($2)" at bounding box center [1330, 369] width 106 height 30
click at [1426, 358] on button "Blue ($2)" at bounding box center [1435, 369] width 76 height 30
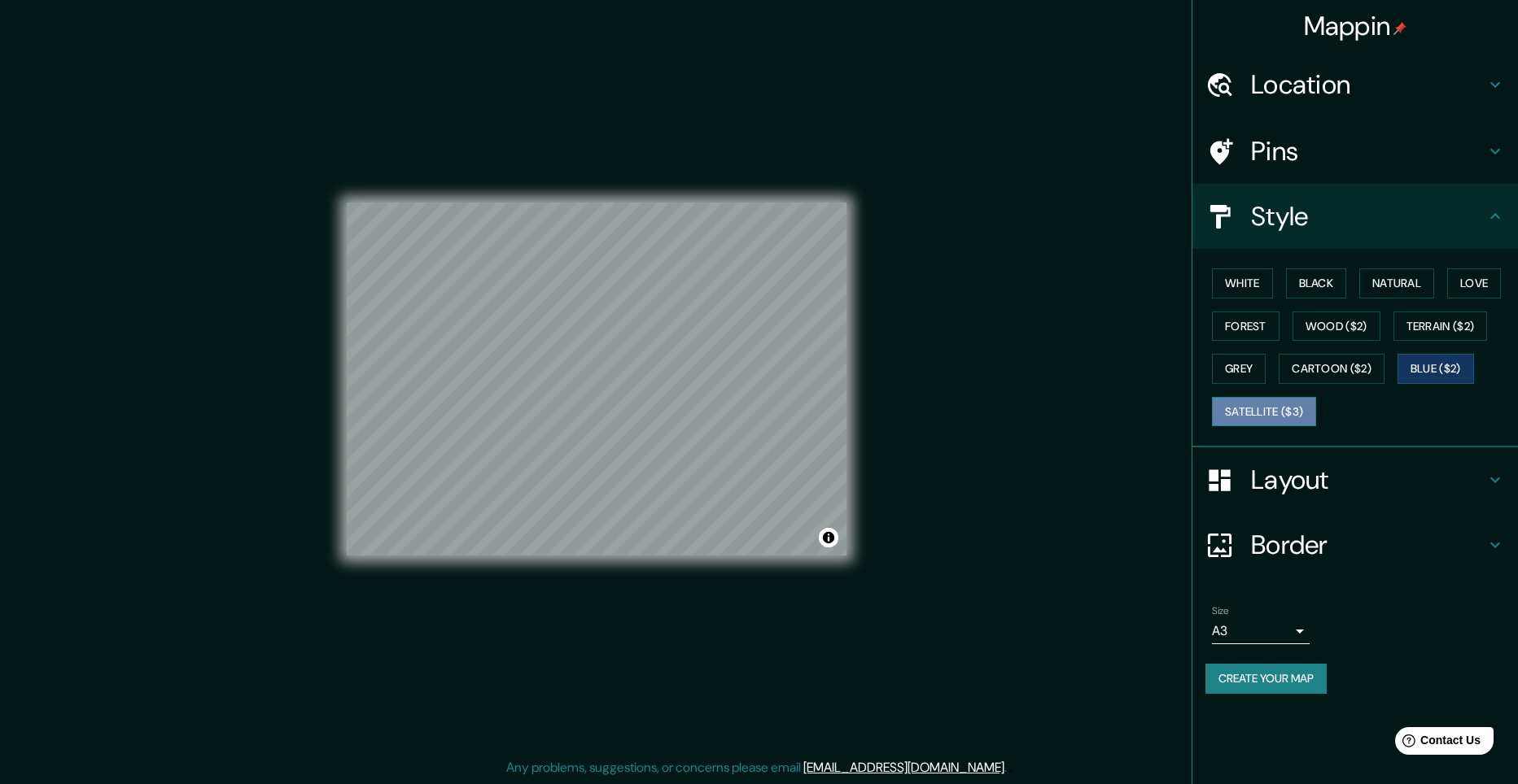
click at [1272, 408] on button "Satellite ($3)" at bounding box center [1263, 412] width 104 height 30
click at [1230, 281] on button "White" at bounding box center [1242, 283] width 61 height 30
click at [1306, 285] on button "Black" at bounding box center [1316, 283] width 61 height 30
drag, startPoint x: 1344, startPoint y: 287, endPoint x: 1374, endPoint y: 289, distance: 30.1
click at [1345, 287] on button "Black" at bounding box center [1316, 283] width 61 height 30
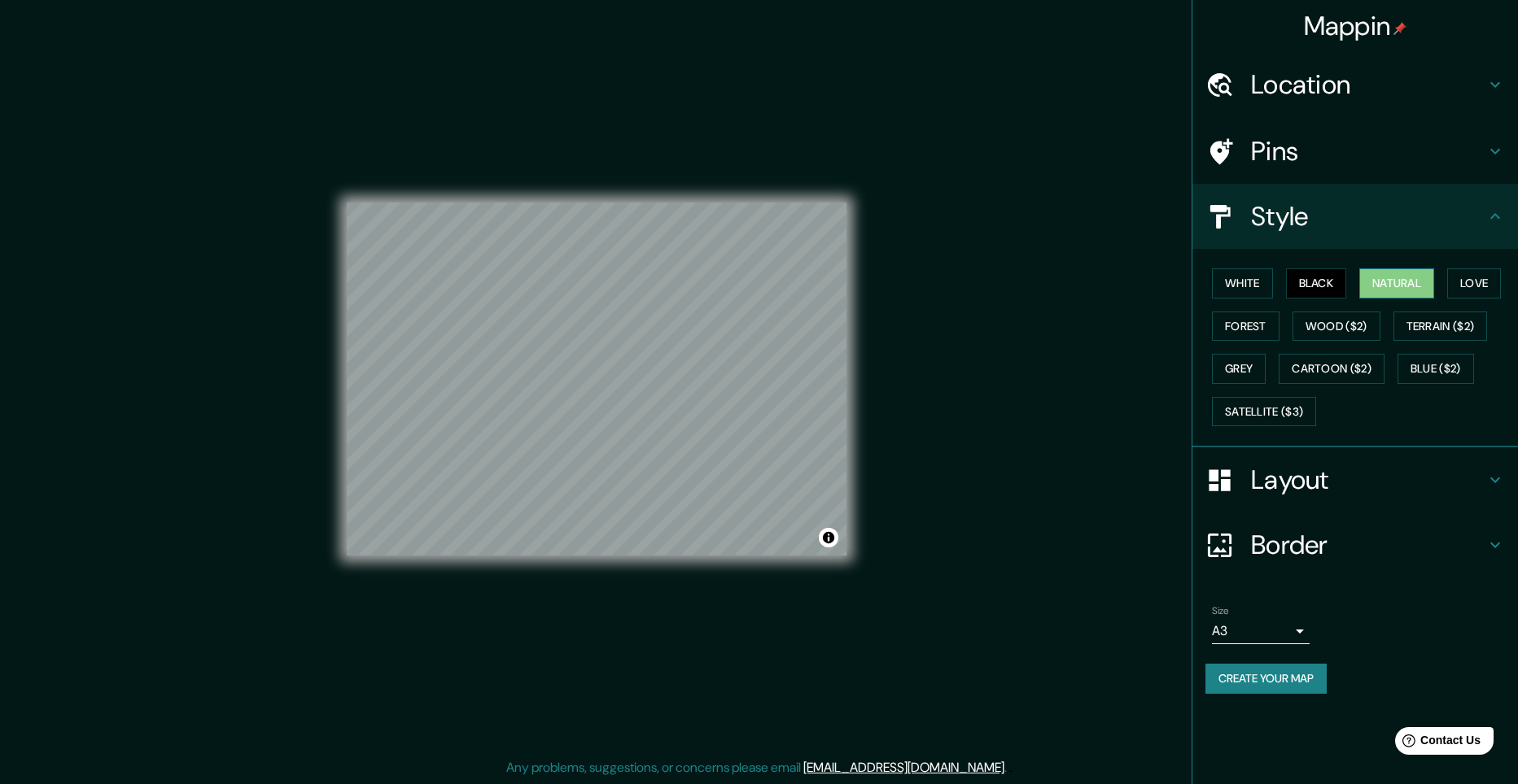
click at [1379, 290] on button "Natural" at bounding box center [1396, 283] width 74 height 30
click at [1287, 635] on body "Mappin Location [GEOGRAPHIC_DATA], [GEOGRAPHIC_DATA] Pins Style White Black Nat…" at bounding box center [759, 392] width 1518 height 784
click at [1261, 721] on li "A1 ($2.50)" at bounding box center [1261, 724] width 97 height 29
click at [1280, 623] on body "Mappin Location [GEOGRAPHIC_DATA], [GEOGRAPHIC_DATA] Pins Style White Black Nat…" at bounding box center [759, 392] width 1518 height 784
click at [1250, 699] on li "A3" at bounding box center [1261, 695] width 97 height 29
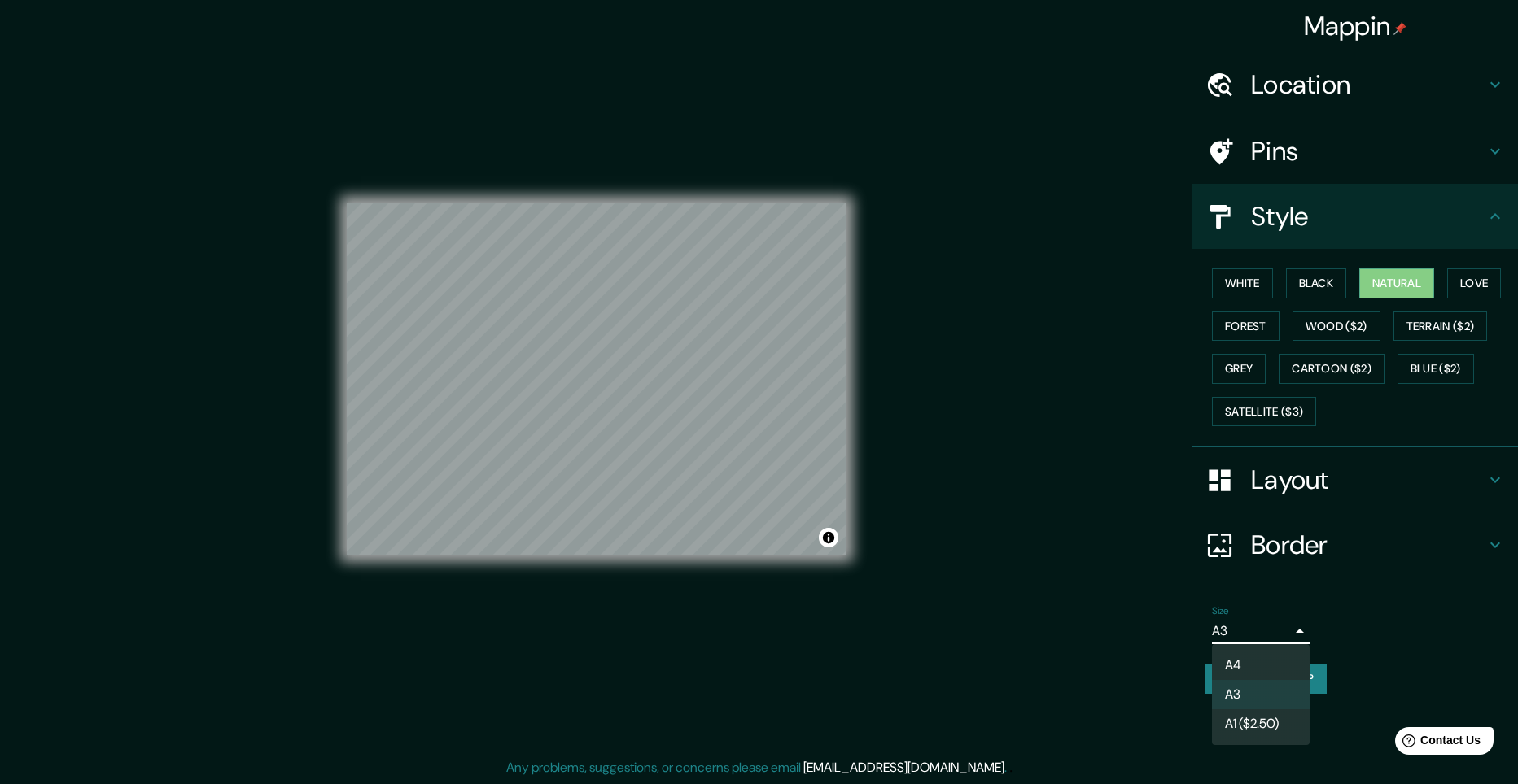
drag, startPoint x: 1266, startPoint y: 634, endPoint x: 1253, endPoint y: 654, distance: 23.9
click at [1263, 633] on body "Mappin Location [GEOGRAPHIC_DATA], [GEOGRAPHIC_DATA] Pins Style White Black Nat…" at bounding box center [759, 392] width 1518 height 784
click at [1251, 658] on li "A4" at bounding box center [1261, 665] width 97 height 29
click at [1261, 627] on body "Mappin Location [GEOGRAPHIC_DATA], [GEOGRAPHIC_DATA] Pins Style White Black Nat…" at bounding box center [759, 392] width 1518 height 784
click at [1245, 693] on li "A3" at bounding box center [1261, 695] width 97 height 29
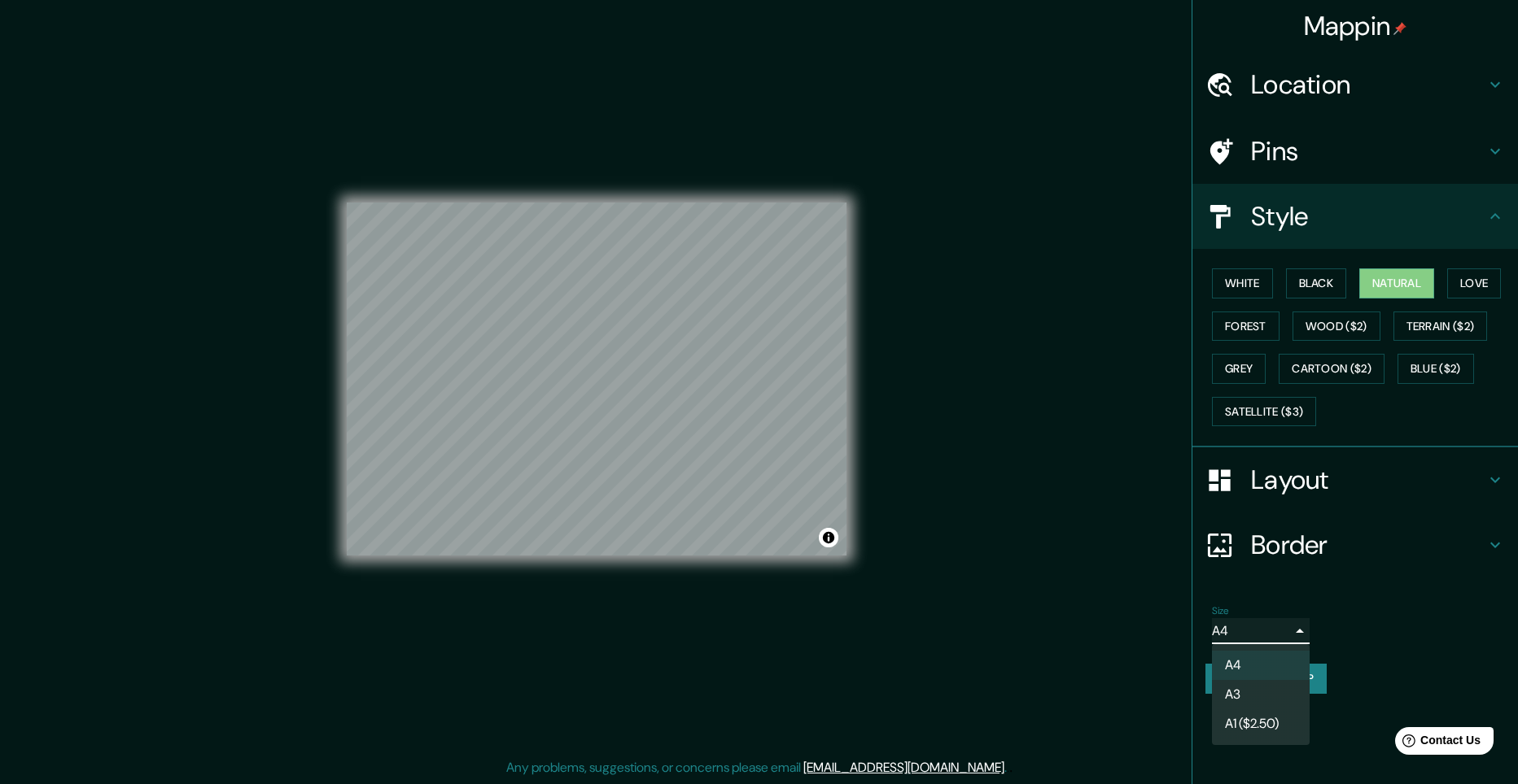
type input "a4"
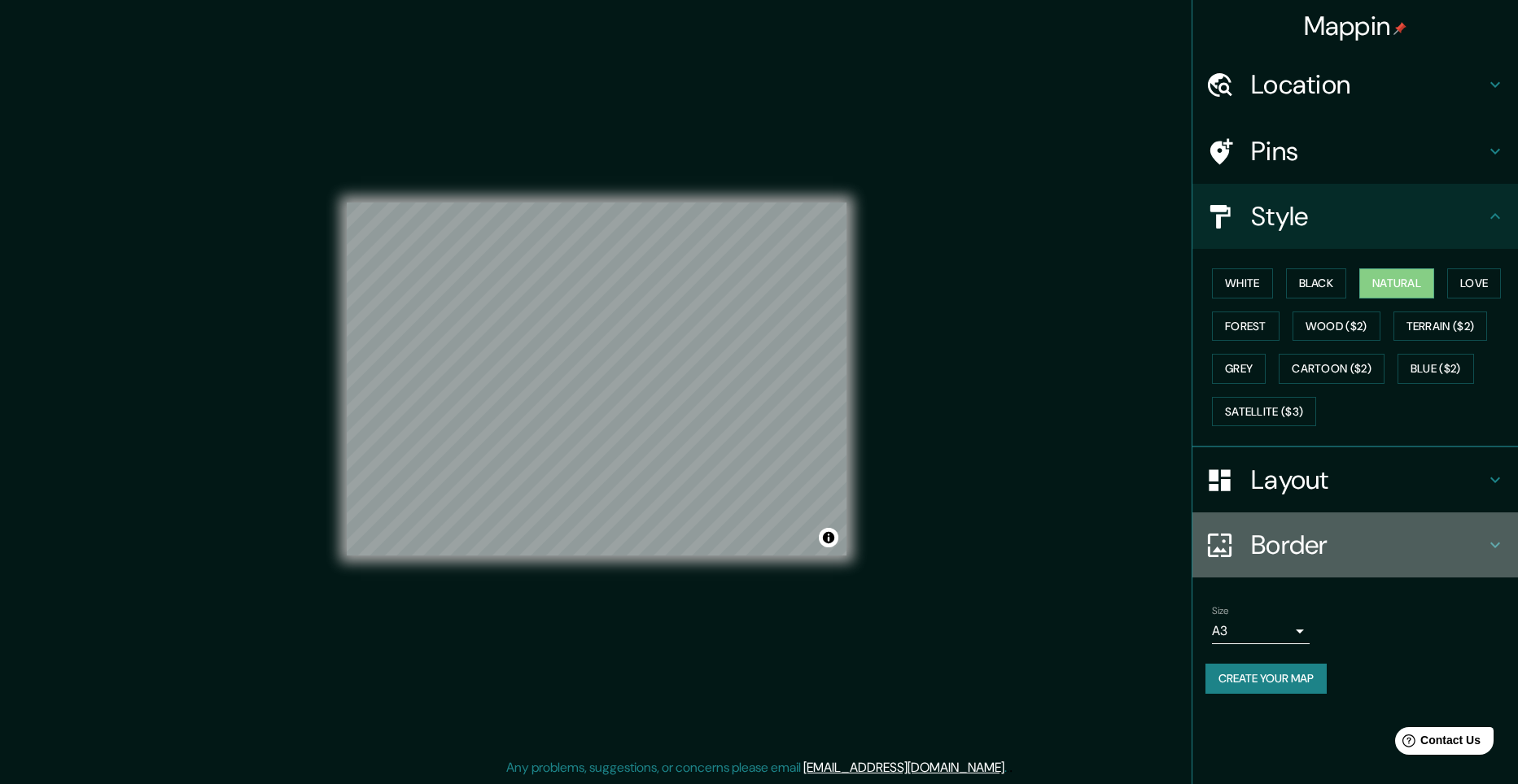
click at [1278, 551] on h4 "Border" at bounding box center [1367, 544] width 234 height 32
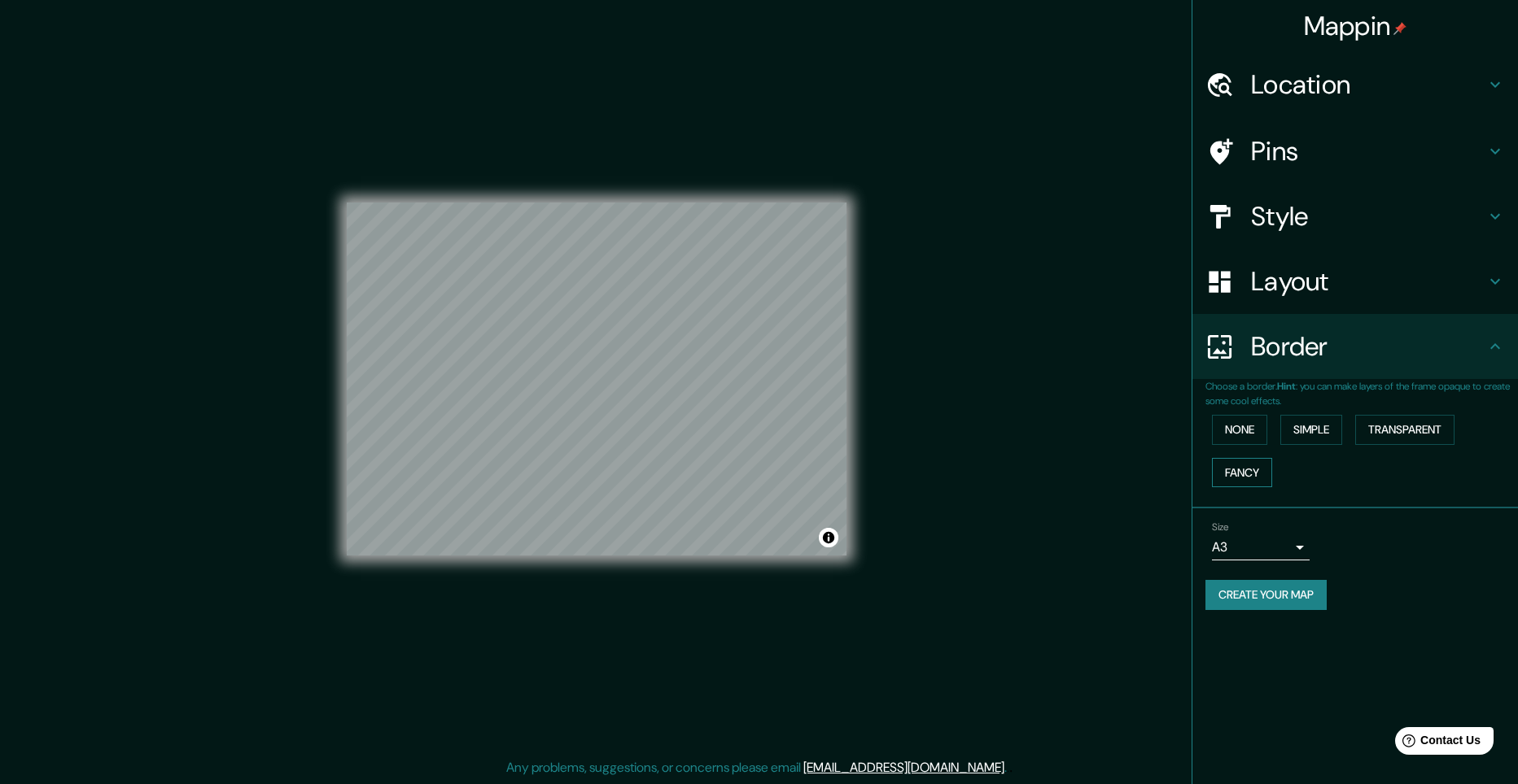
click at [1242, 472] on button "Fancy" at bounding box center [1241, 472] width 60 height 30
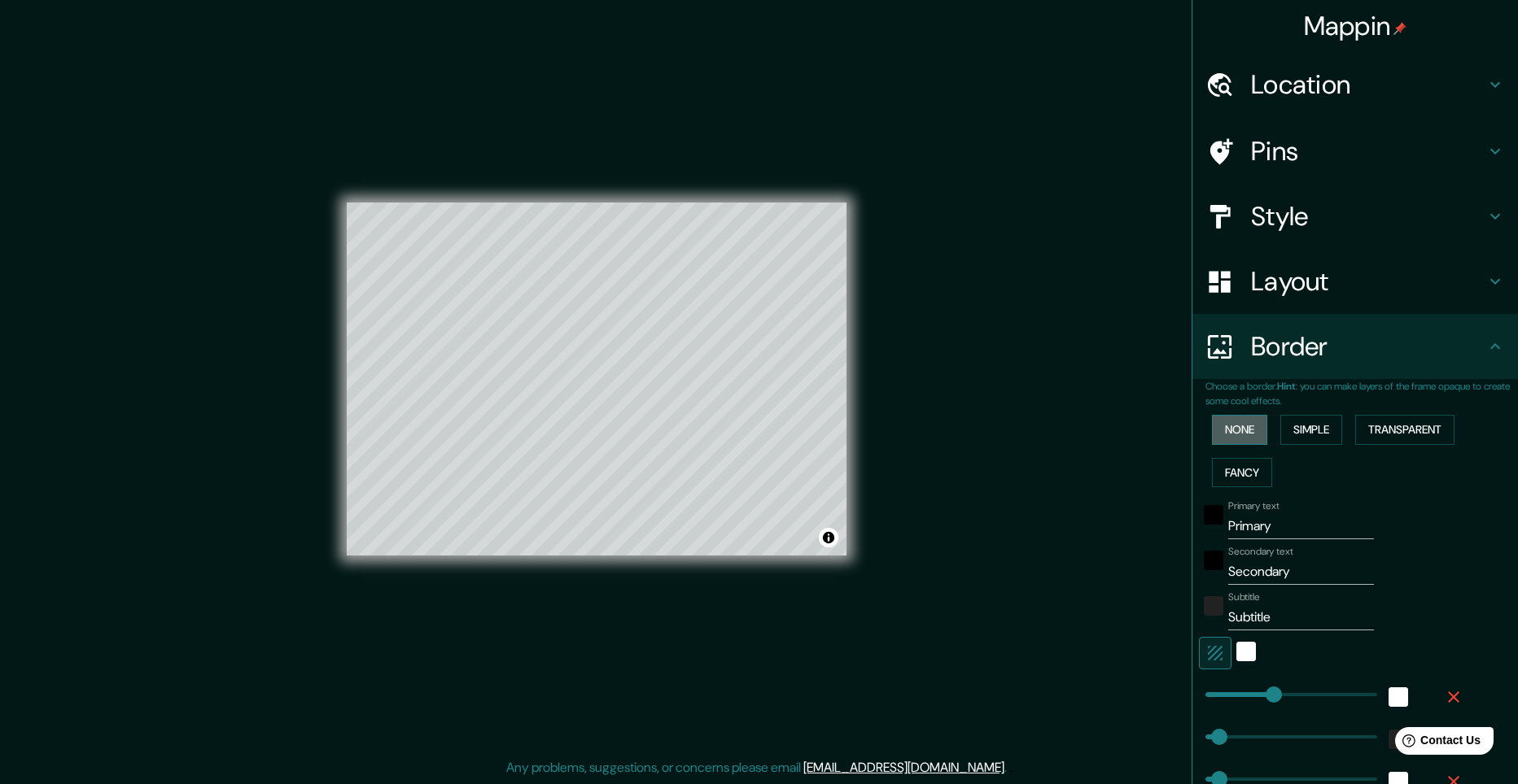
click at [1235, 435] on button "None" at bounding box center [1239, 429] width 55 height 30
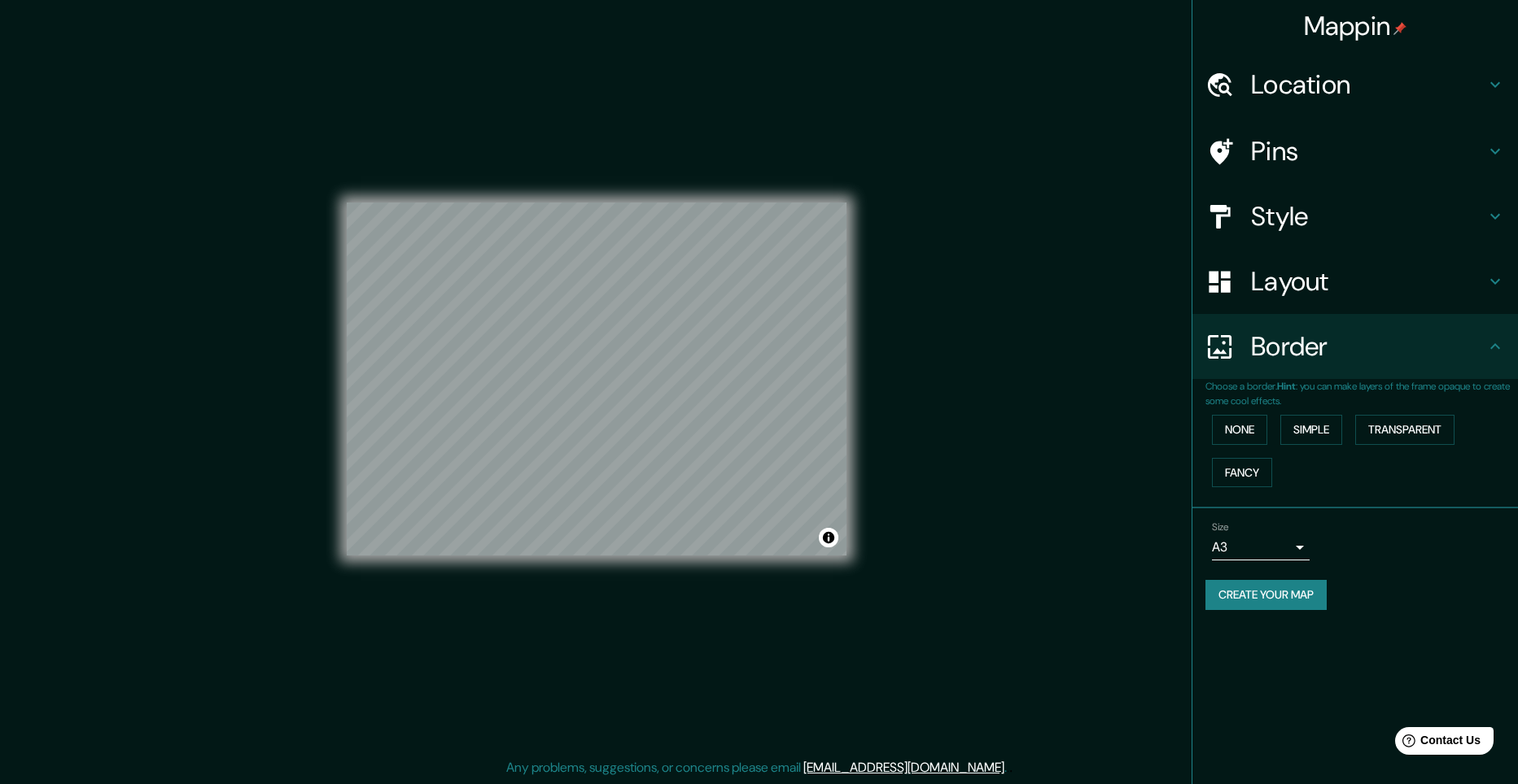
click at [1286, 629] on li "Size A3 a4 Create your map" at bounding box center [1355, 569] width 325 height 121
click at [1396, 628] on li "Size A3 a4 Create your map" at bounding box center [1355, 569] width 325 height 121
click at [565, 202] on div at bounding box center [596, 202] width 499 height 0
click at [1317, 154] on h4 "Pins" at bounding box center [1367, 151] width 234 height 32
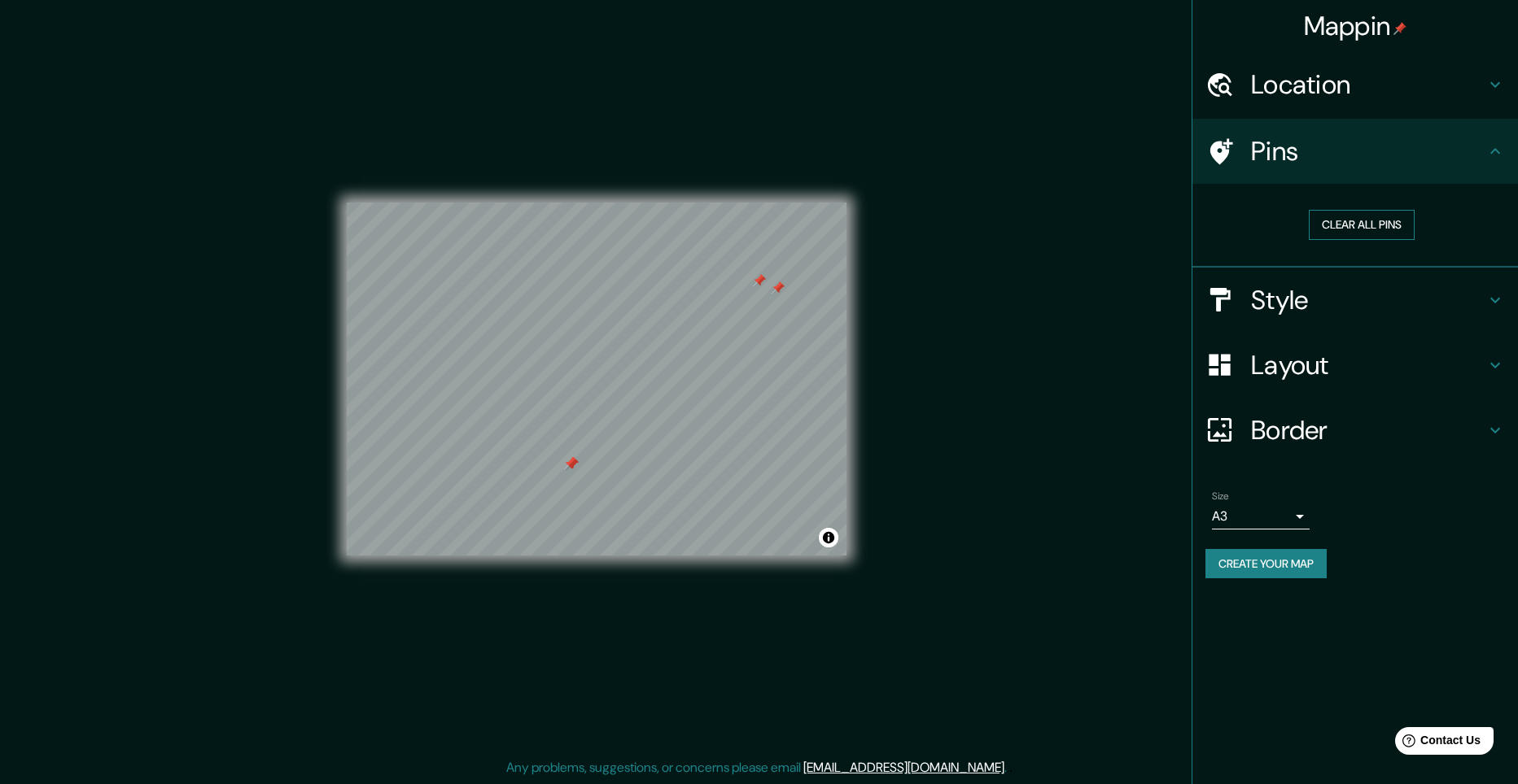
click at [1364, 219] on button "Clear all pins" at bounding box center [1361, 224] width 106 height 30
click at [1308, 291] on h4 "Style" at bounding box center [1367, 300] width 234 height 32
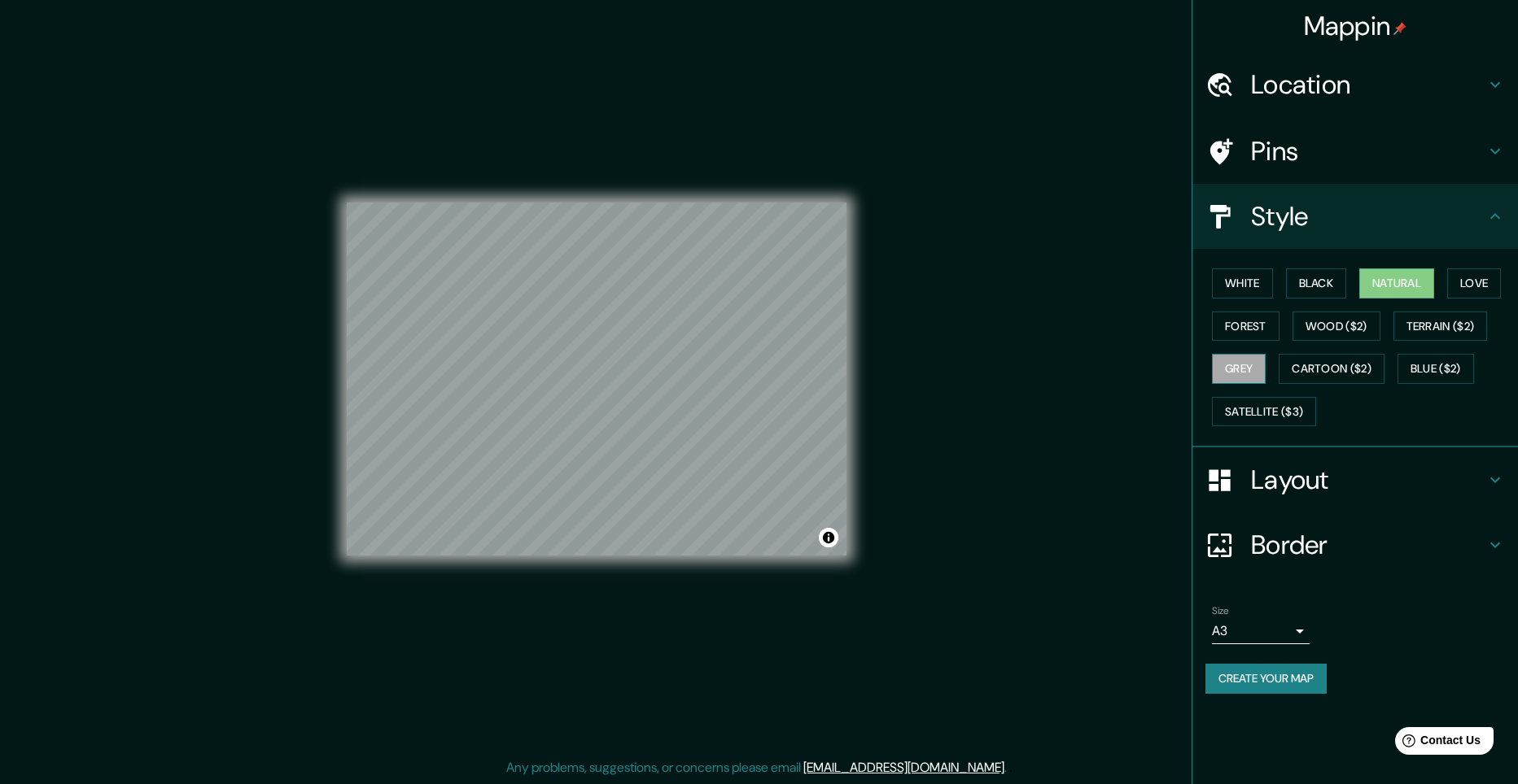
click at [1232, 369] on button "Grey" at bounding box center [1238, 369] width 53 height 30
click at [1327, 286] on button "Black" at bounding box center [1316, 283] width 61 height 30
click at [1376, 286] on button "Natural" at bounding box center [1396, 283] width 74 height 30
click at [1263, 677] on button "Create your map" at bounding box center [1266, 678] width 121 height 30
click at [1311, 472] on h4 "Layout" at bounding box center [1367, 479] width 234 height 32
